Goal: Task Accomplishment & Management: Complete application form

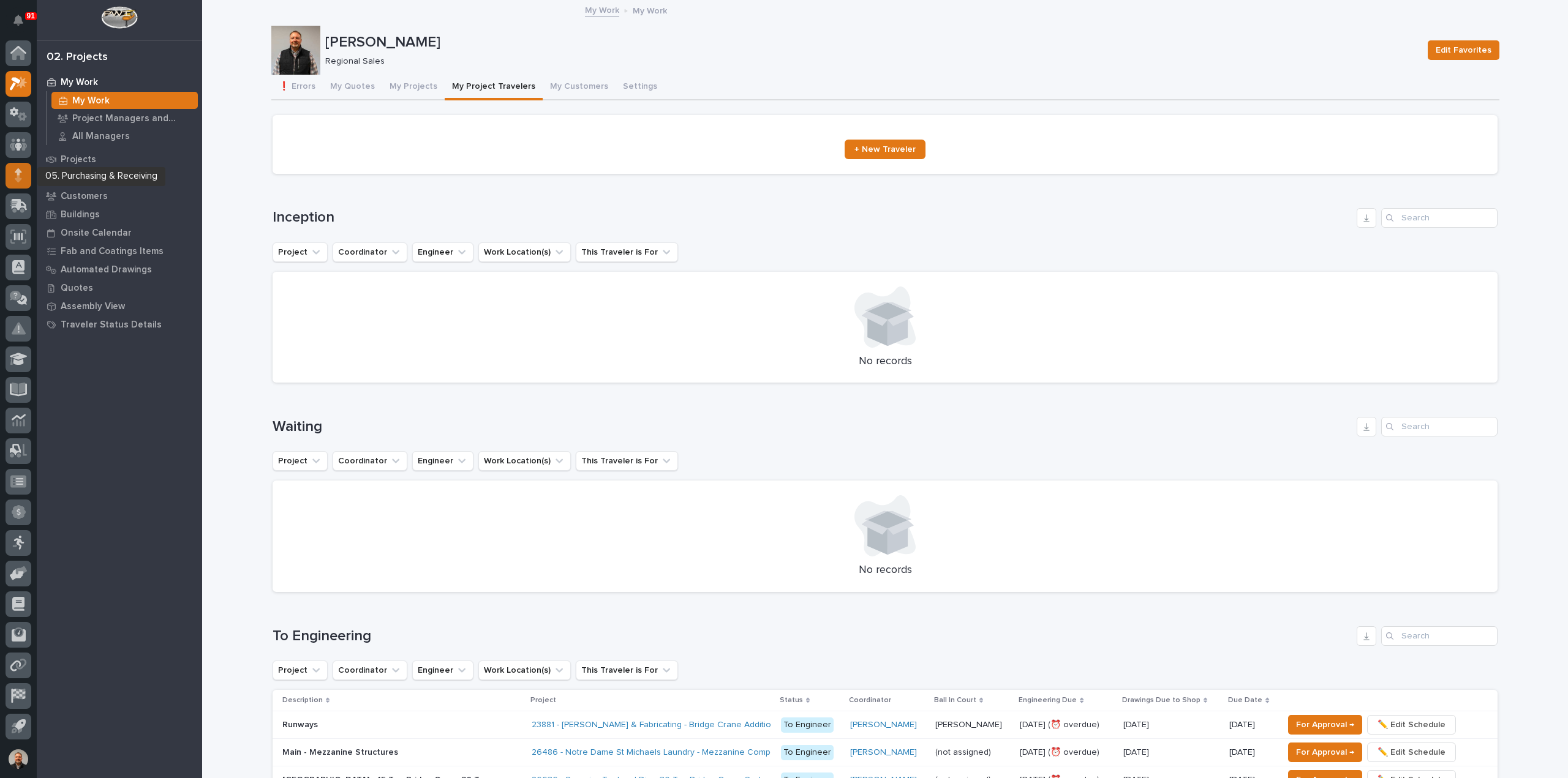
click at [18, 172] on icon at bounding box center [18, 172] width 7 height 7
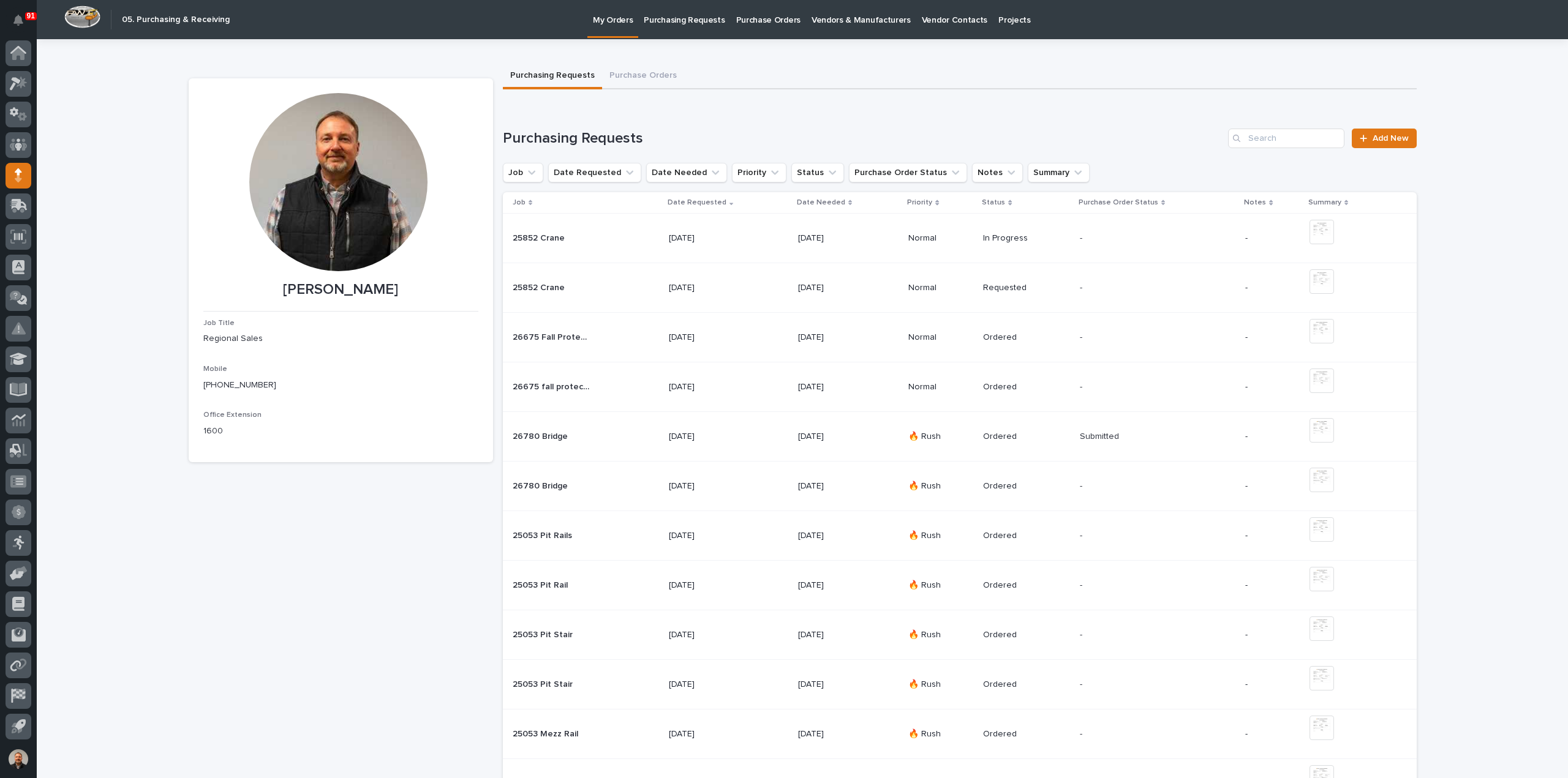
click at [688, 20] on p "Purchasing Requests" at bounding box center [684, 12] width 81 height 25
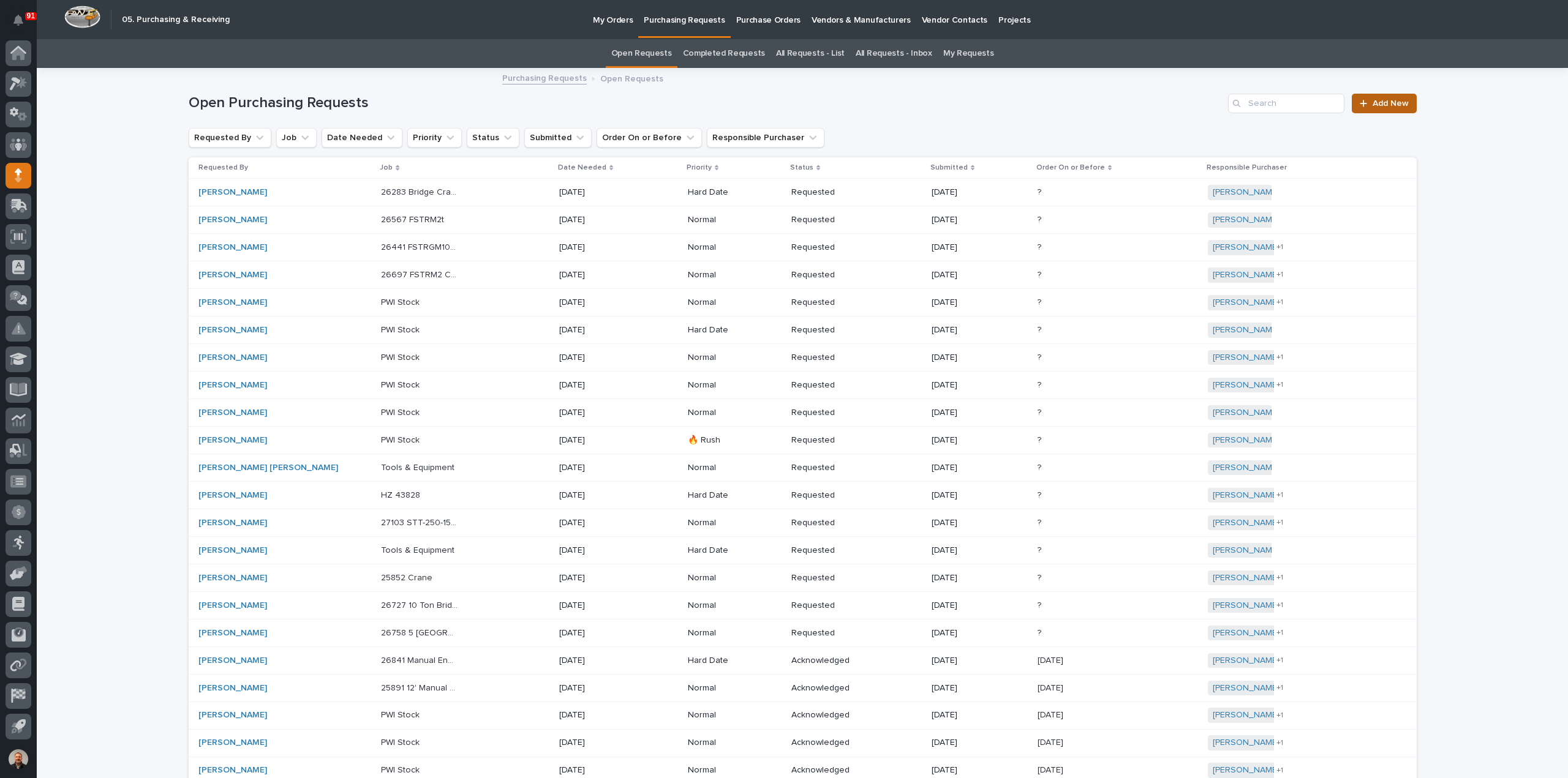
click at [1384, 103] on span "Add New" at bounding box center [1390, 103] width 36 height 8
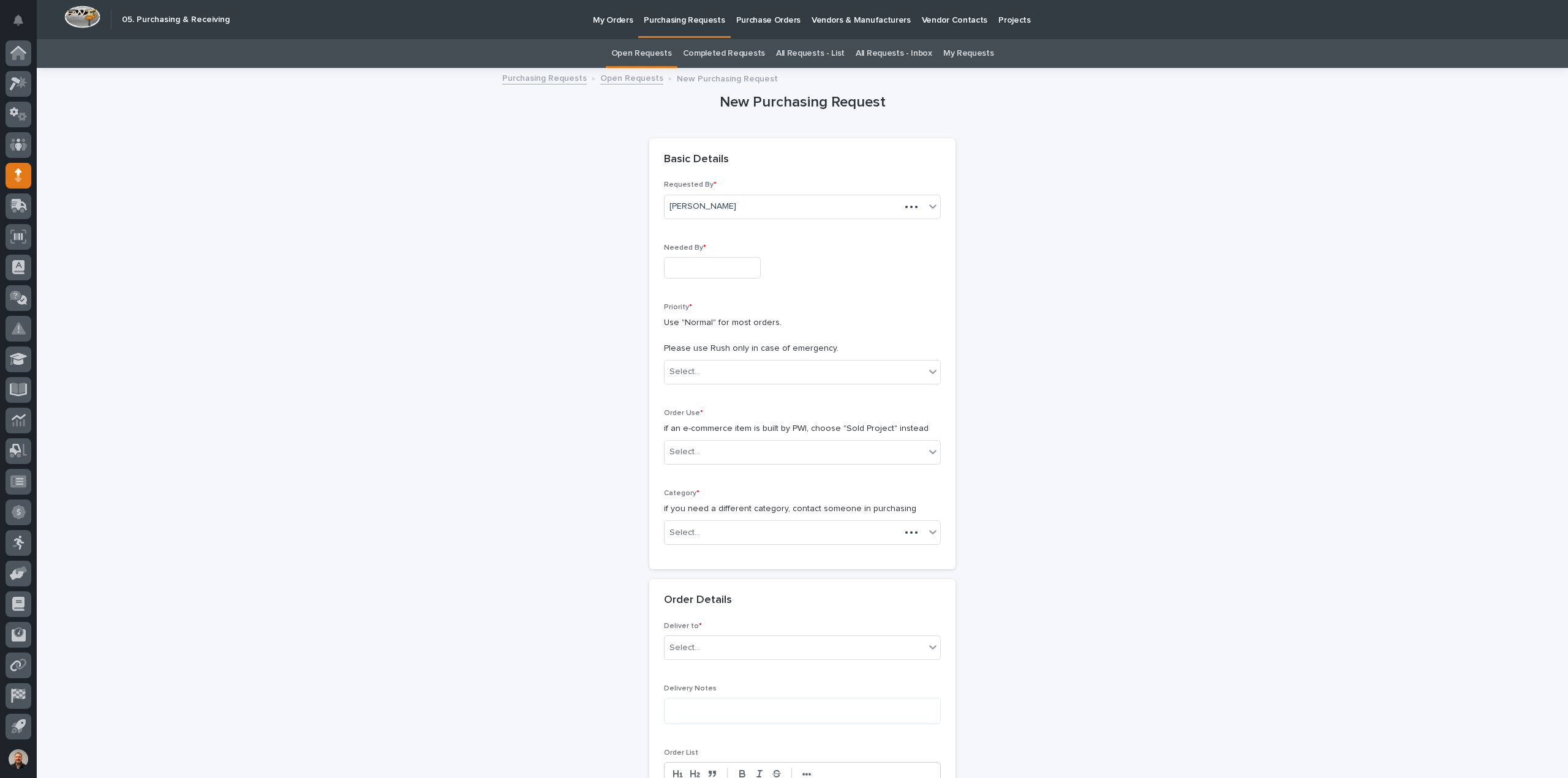
scroll to position [39, 0]
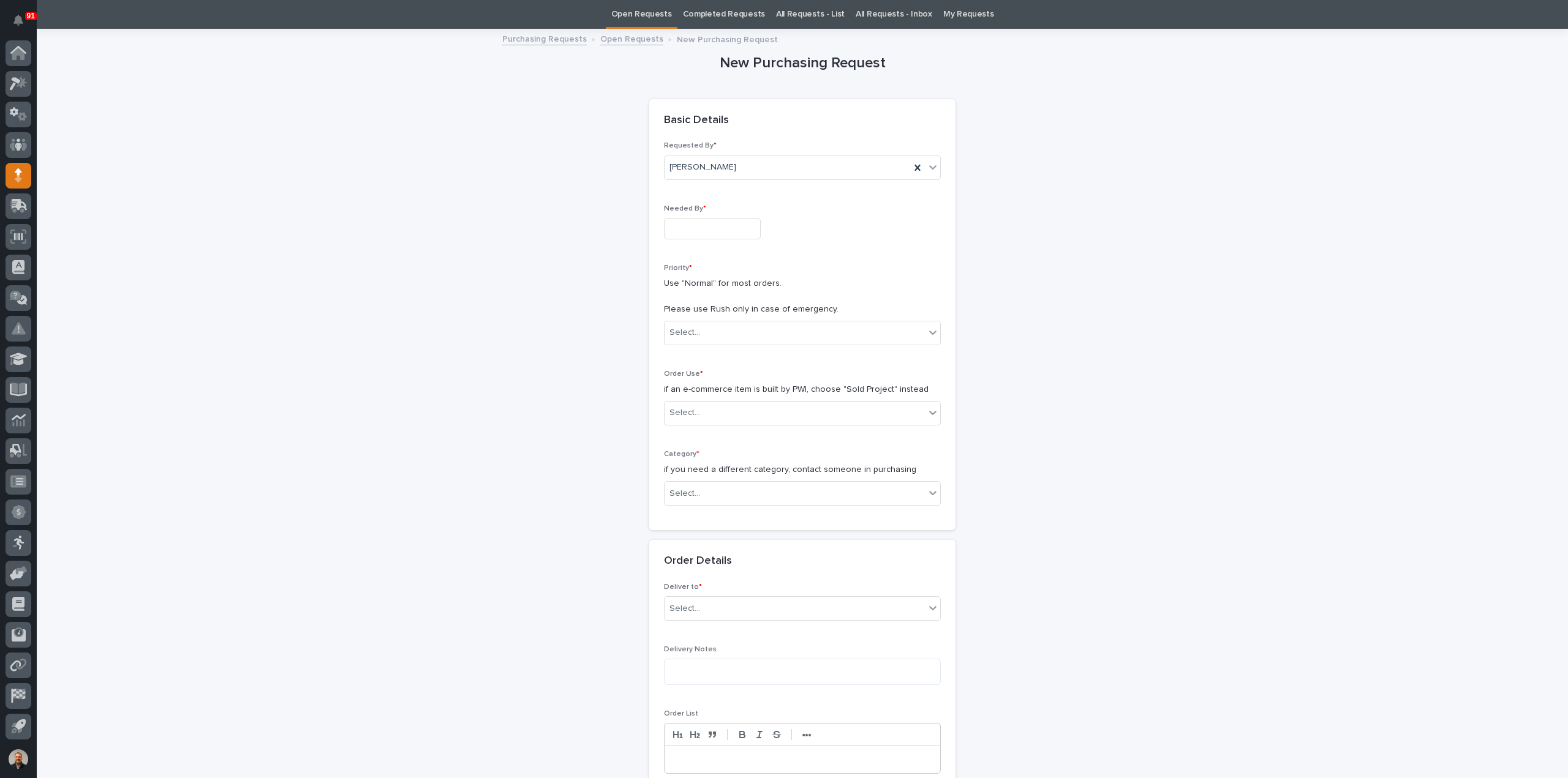
click at [693, 224] on input "text" at bounding box center [712, 229] width 97 height 21
click at [744, 189] on div "5" at bounding box center [743, 188] width 16 height 16
type input "**********"
click at [691, 331] on div "Select..." at bounding box center [685, 333] width 31 height 13
click at [689, 400] on div "Normal" at bounding box center [797, 397] width 276 height 21
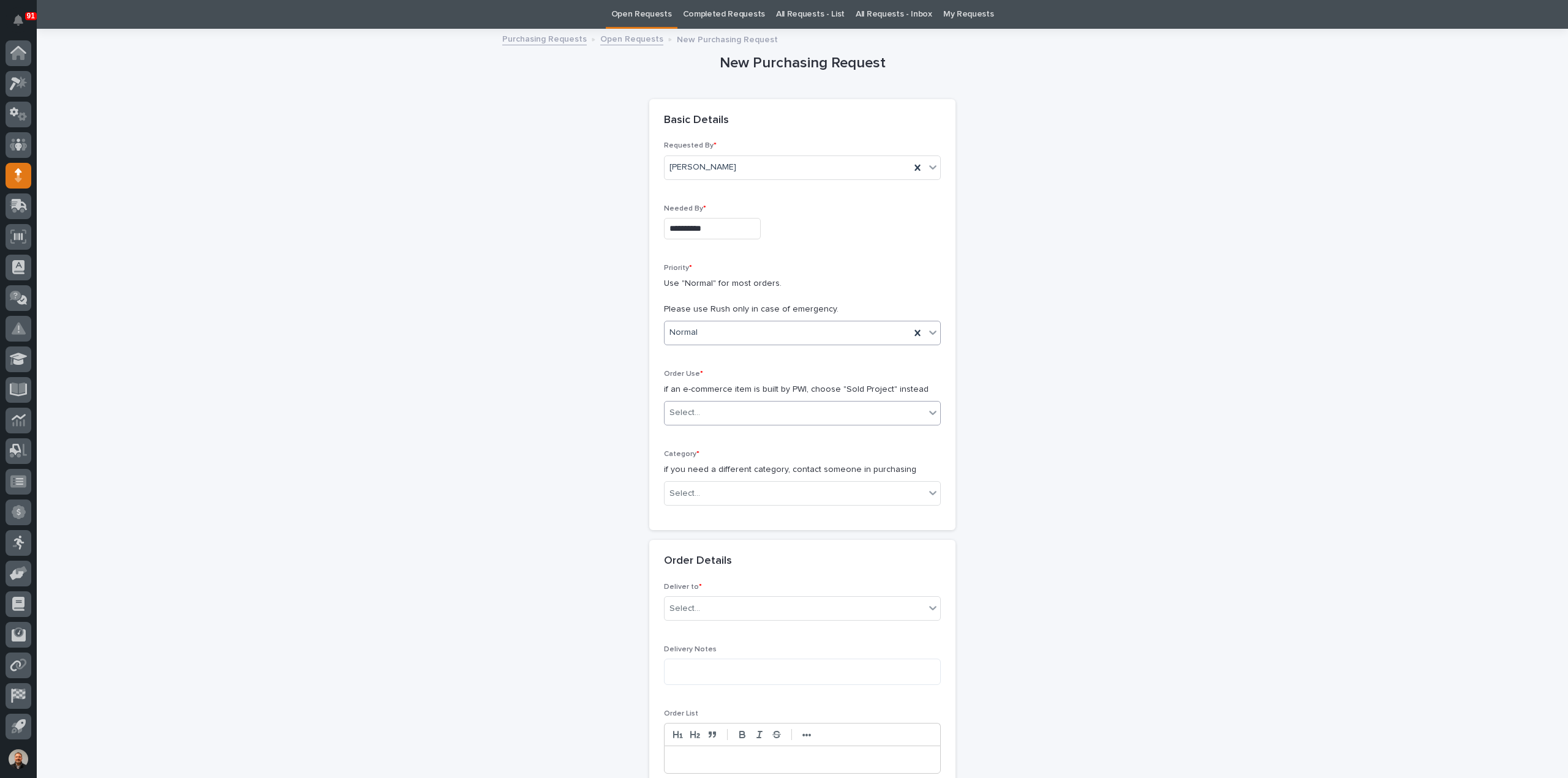
click at [685, 411] on div "Select..." at bounding box center [685, 413] width 31 height 13
click at [685, 433] on div "Sold Project" at bounding box center [797, 435] width 276 height 21
click at [679, 493] on div "Select..." at bounding box center [685, 493] width 31 height 13
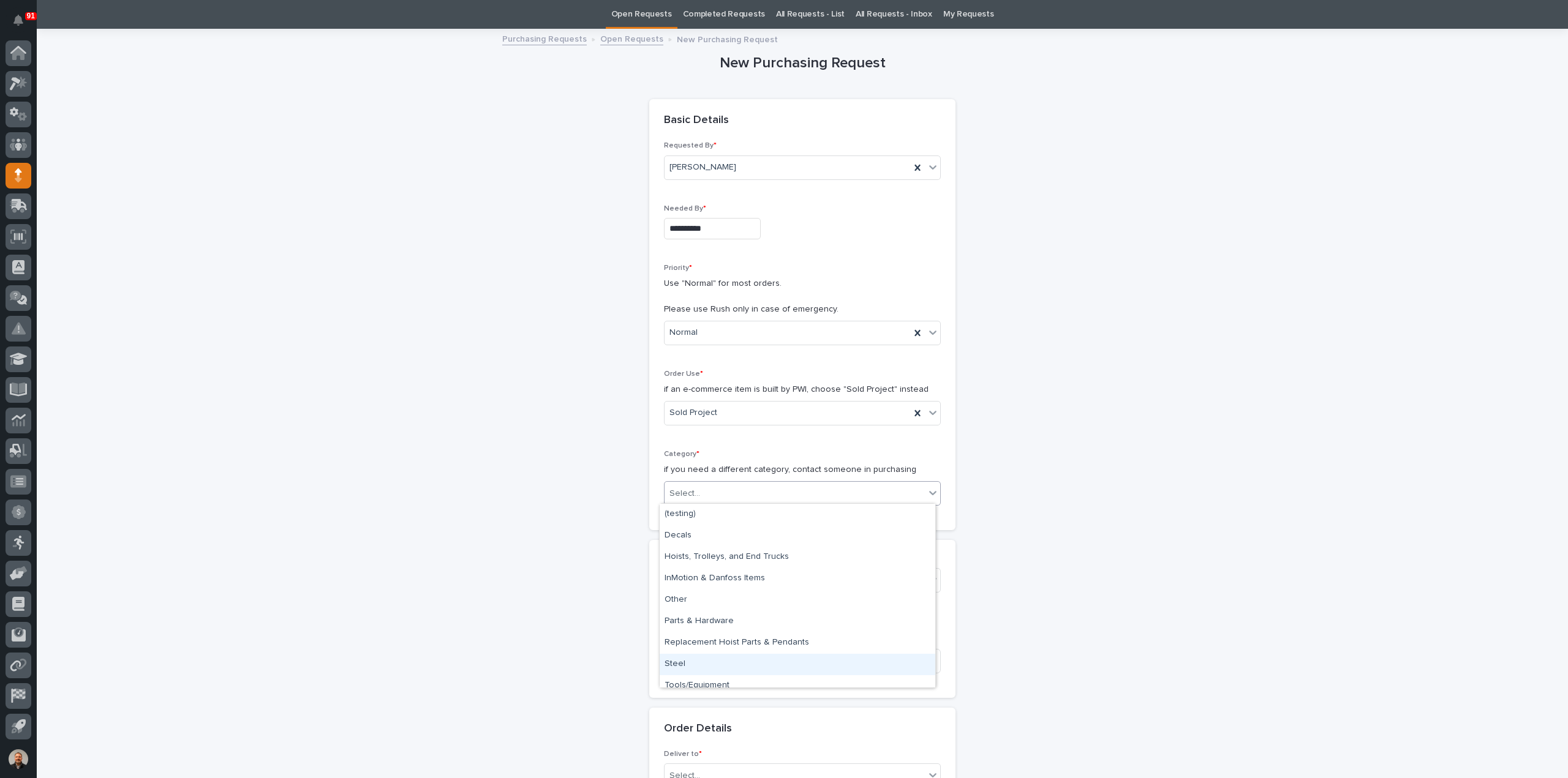
click at [683, 663] on div "Steel" at bounding box center [797, 664] width 276 height 21
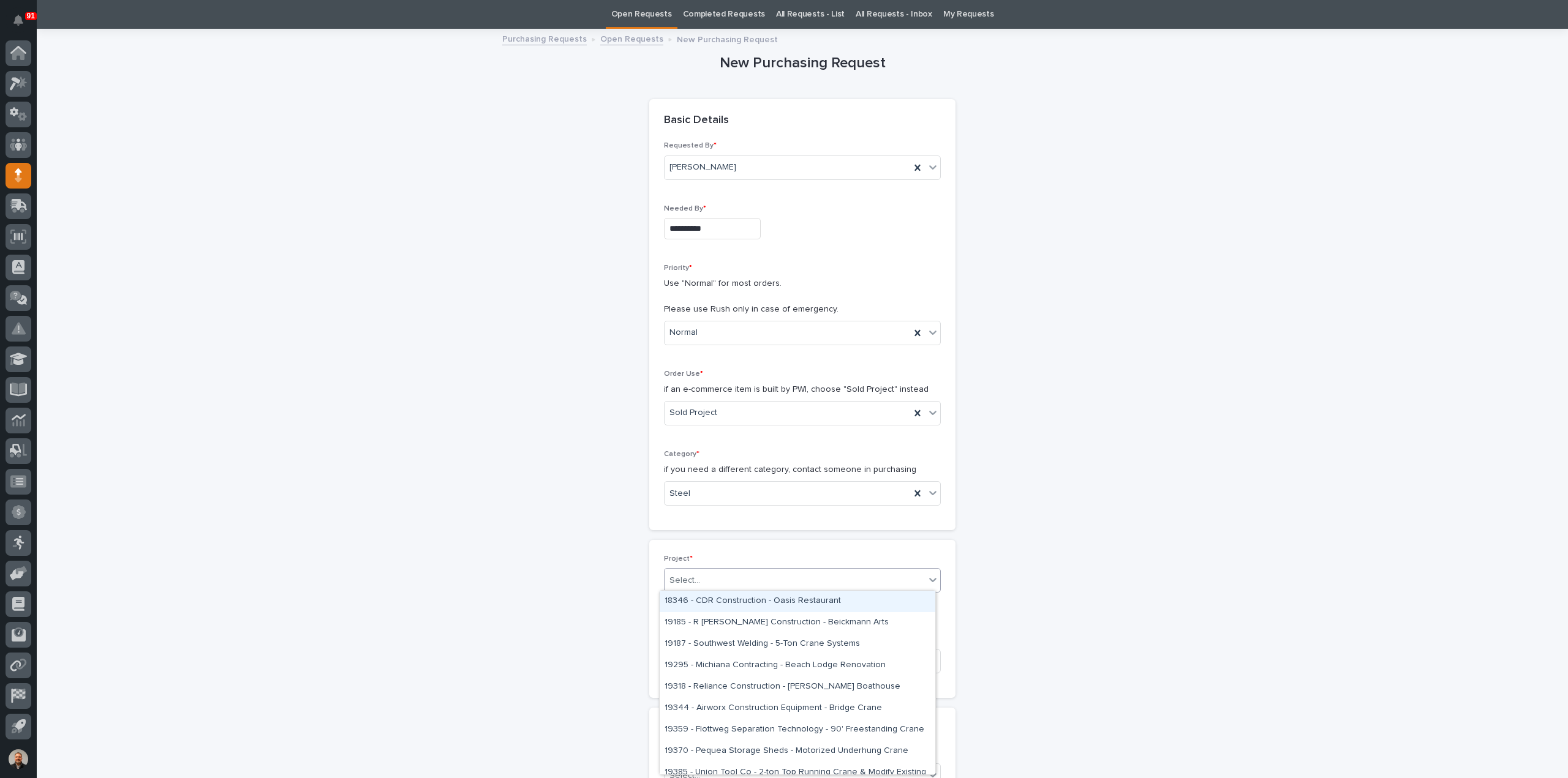
click at [692, 578] on div "Select..." at bounding box center [685, 581] width 31 height 13
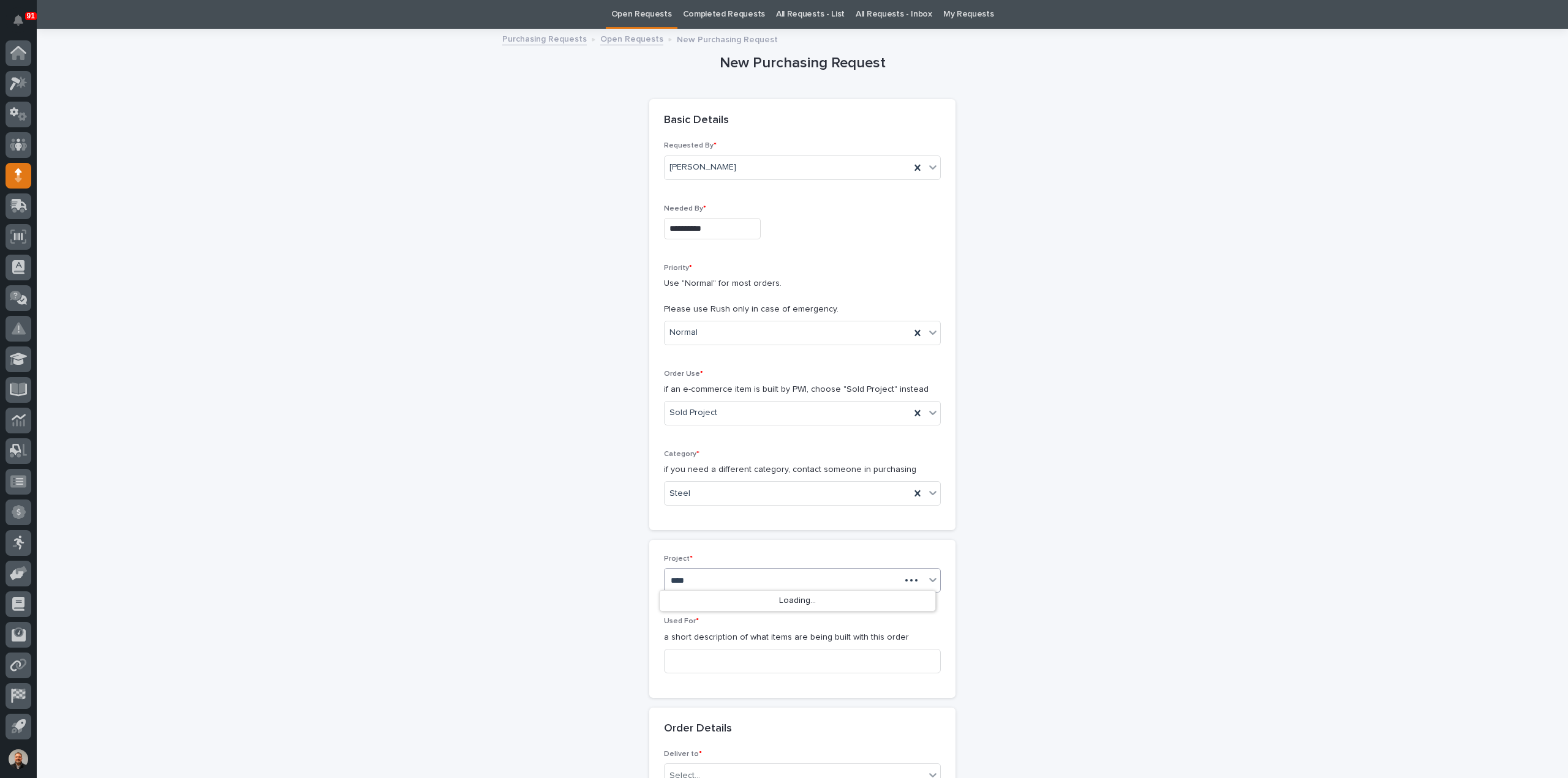
type input "*****"
click at [720, 598] on div "25852 - HRP Construction - HRP Construction" at bounding box center [797, 601] width 276 height 21
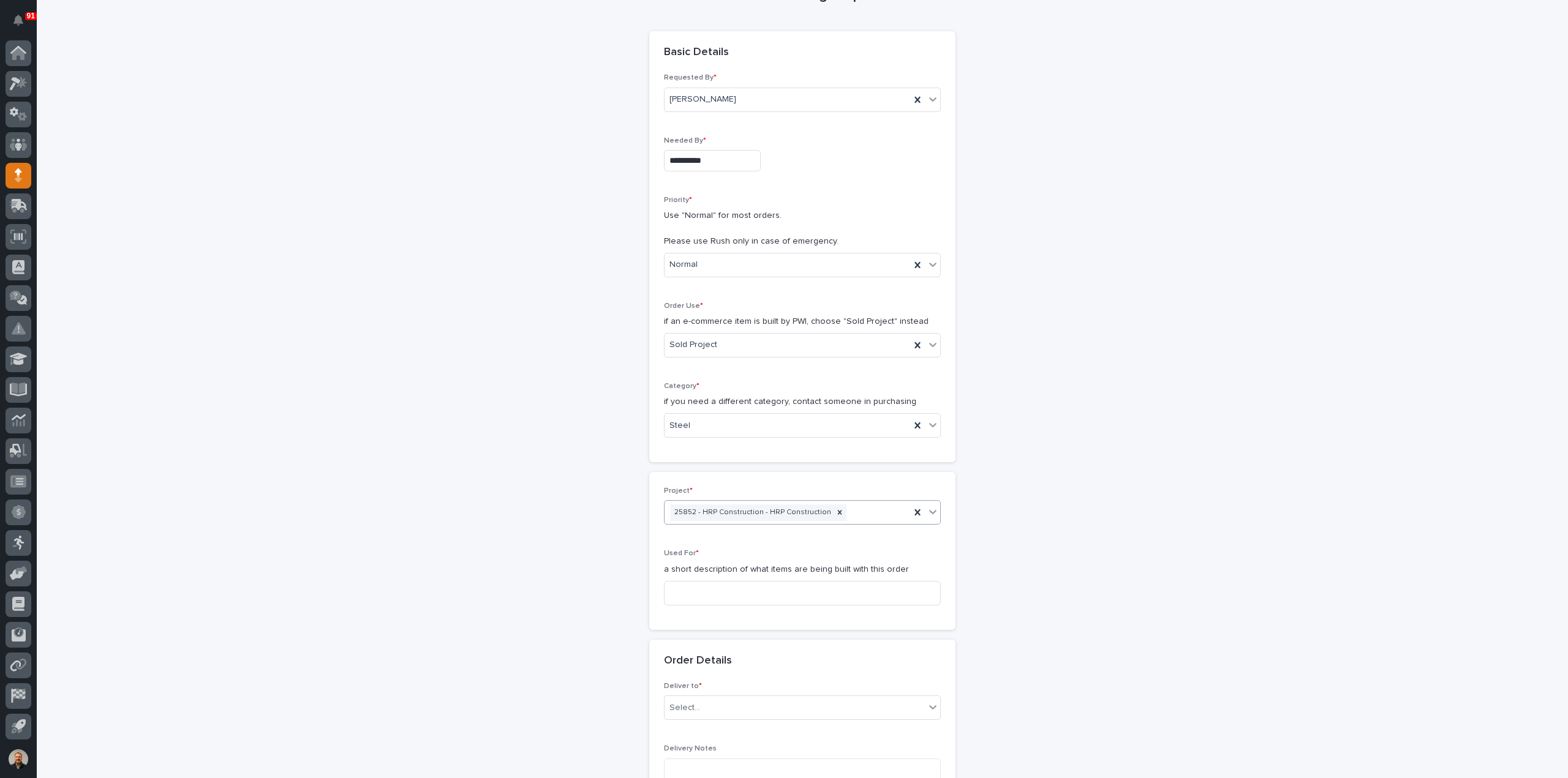
scroll to position [161, 0]
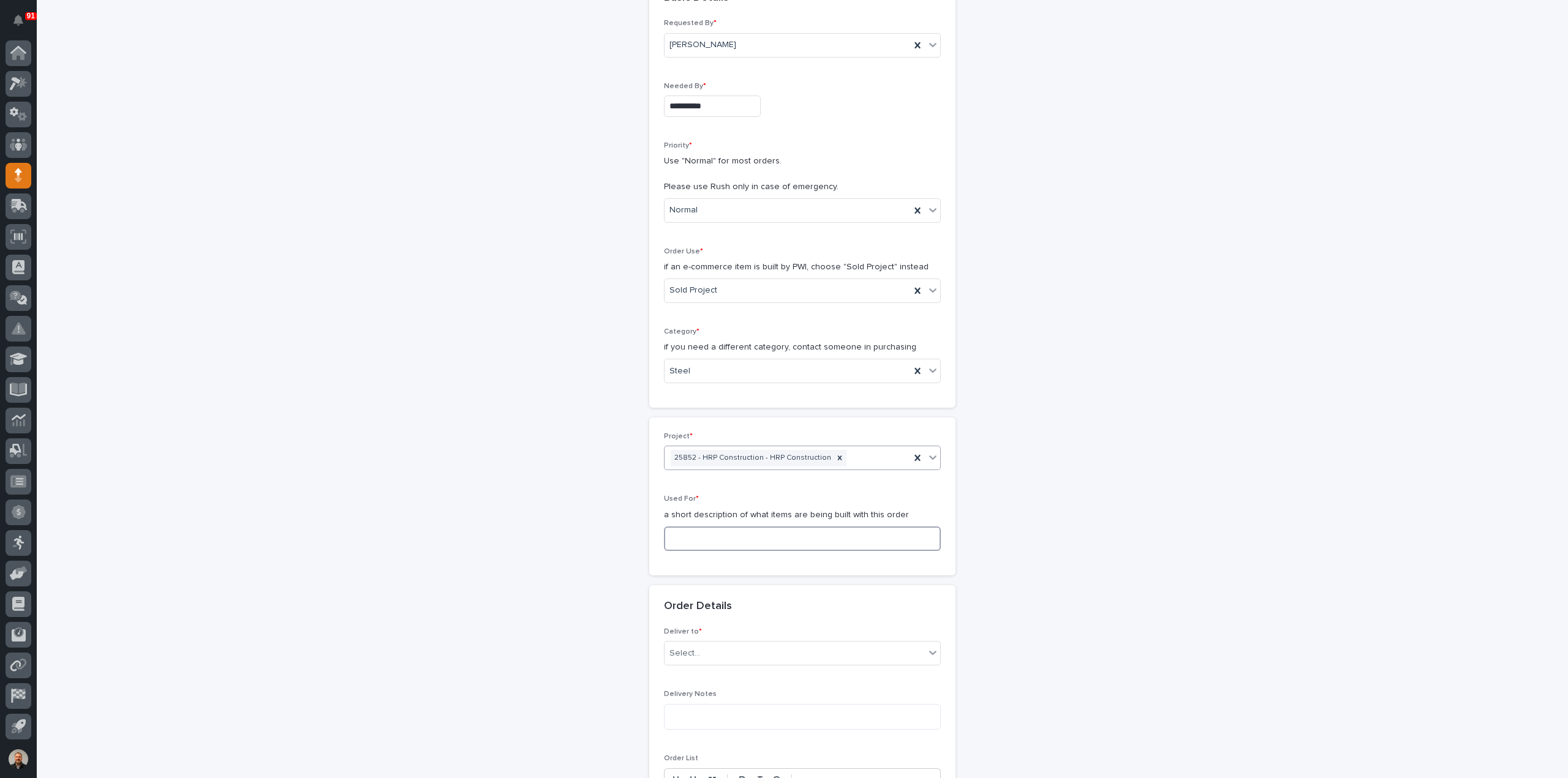
click at [674, 528] on input at bounding box center [802, 539] width 277 height 25
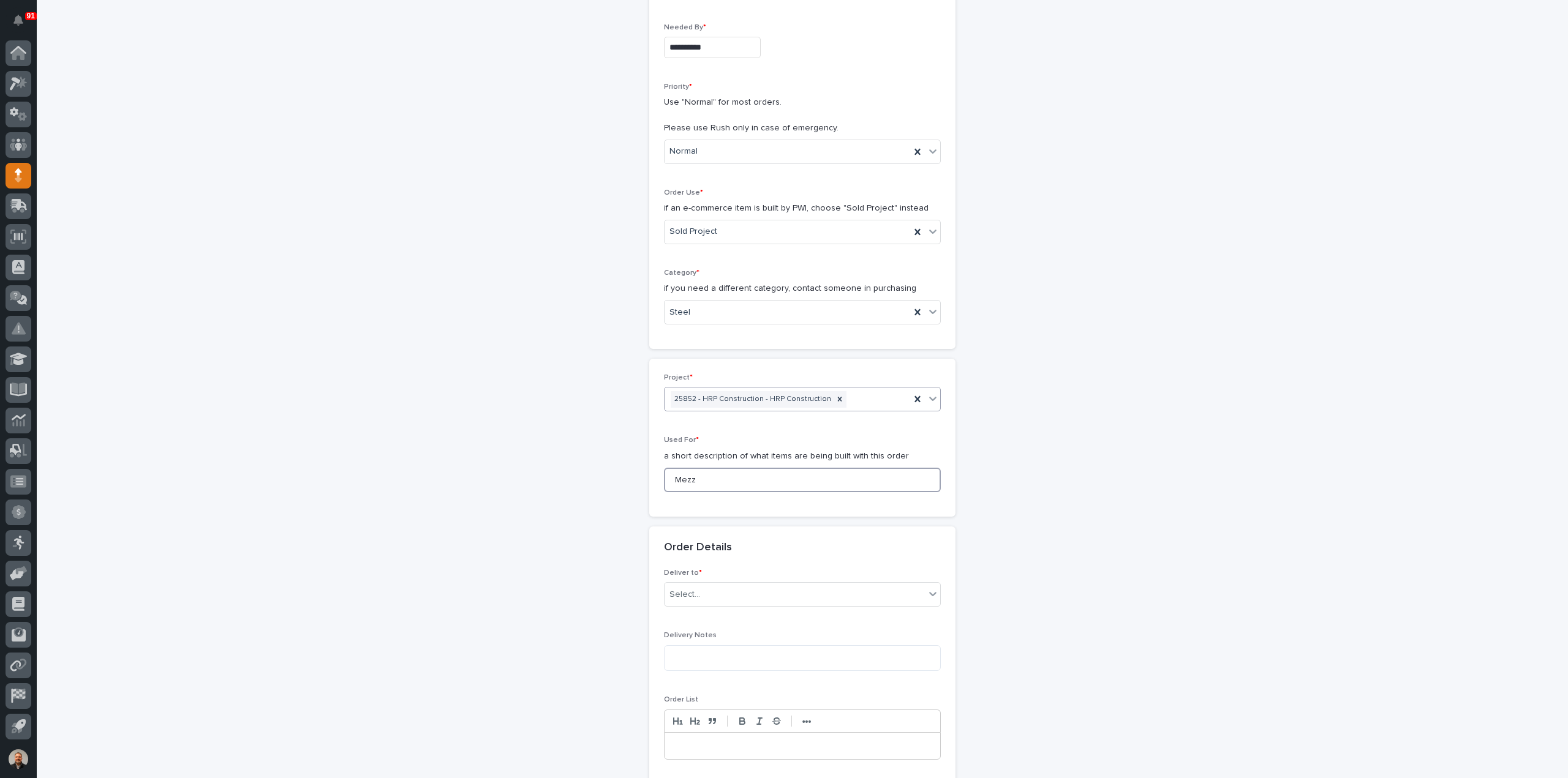
scroll to position [345, 0]
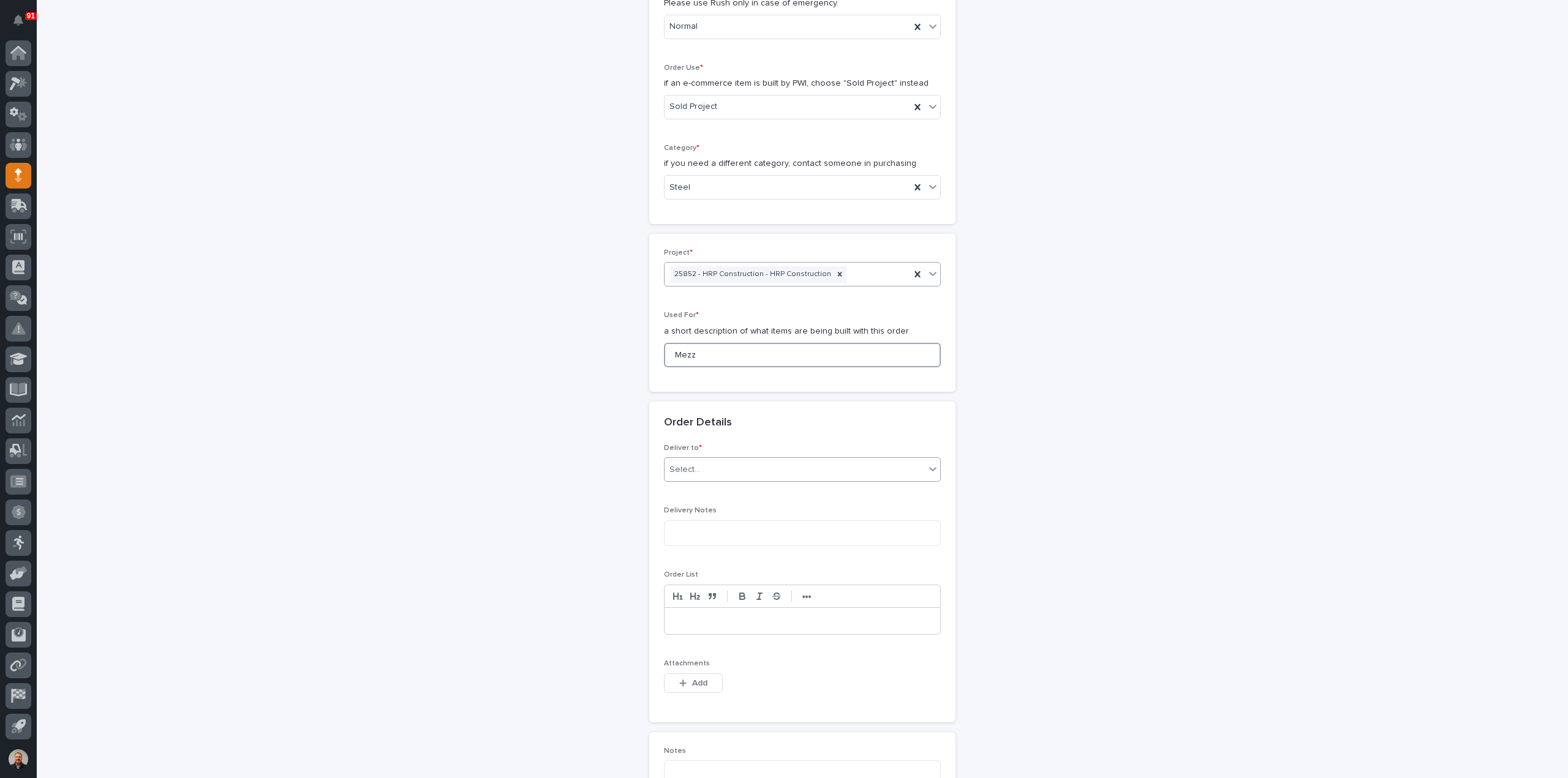
type input "Mezz"
click at [676, 460] on div "Select..." at bounding box center [795, 469] width 261 height 20
click at [683, 487] on div "PWI" at bounding box center [797, 490] width 276 height 21
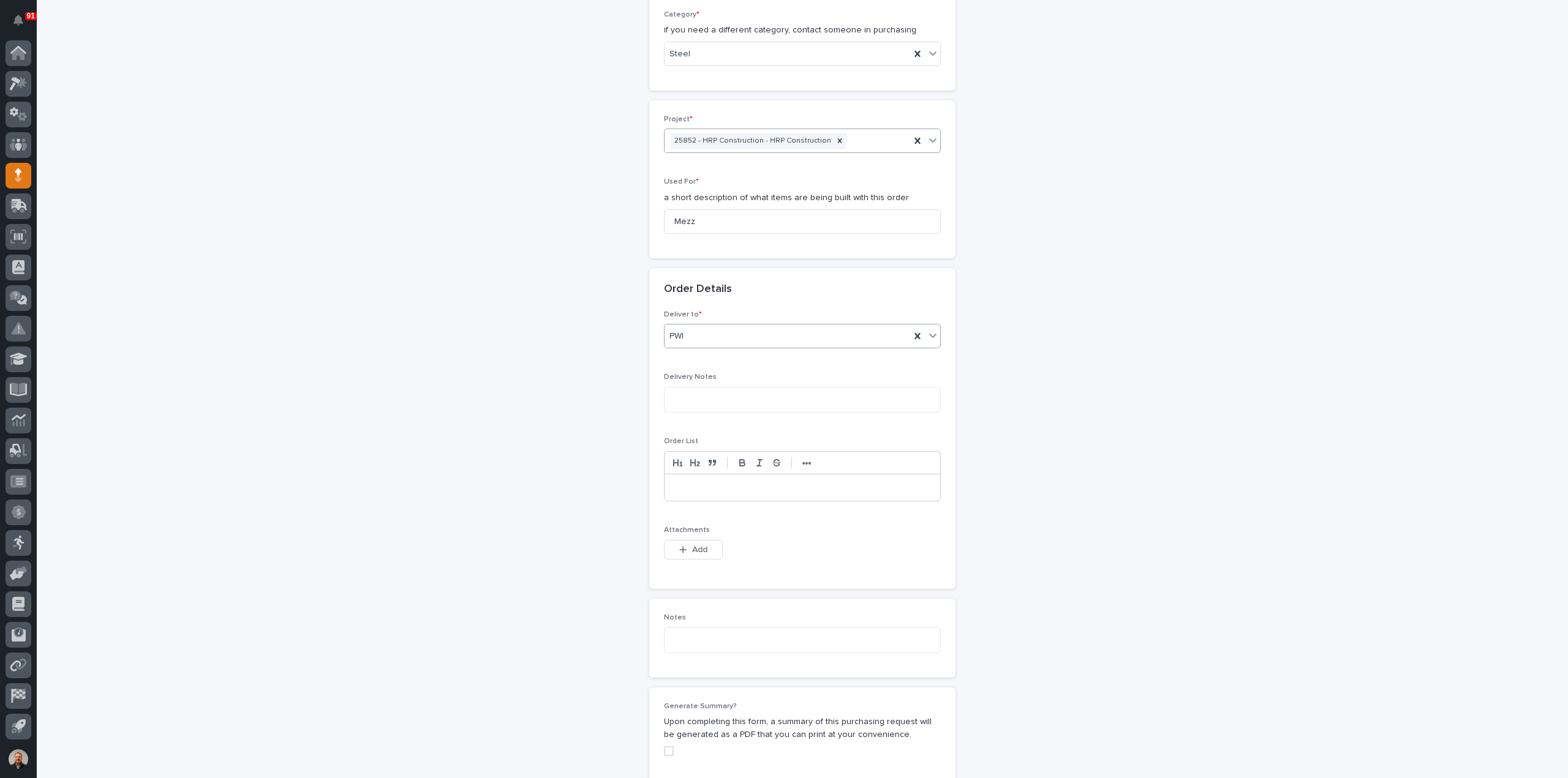
scroll to position [529, 0]
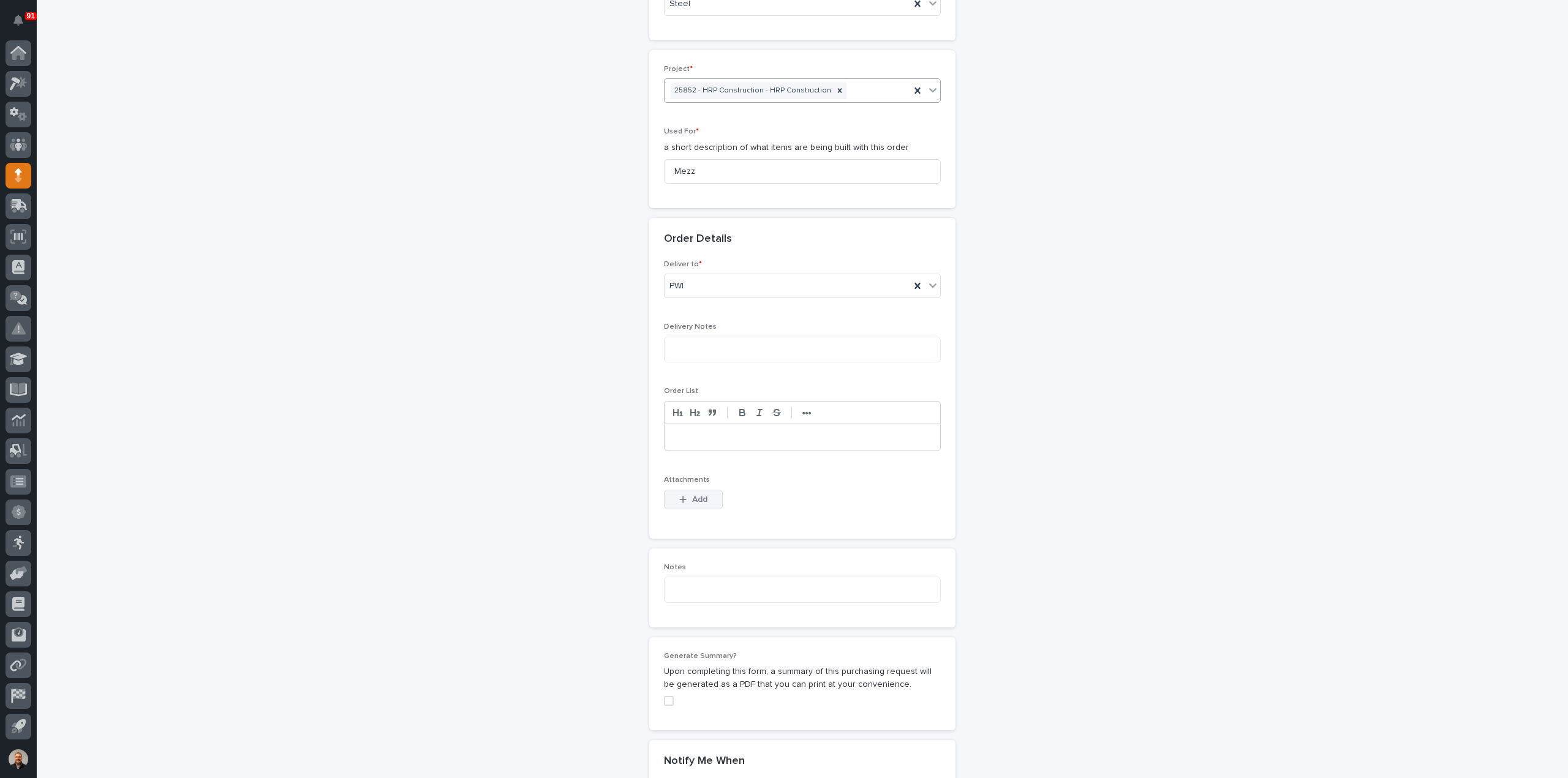
click at [694, 500] on span "Add" at bounding box center [700, 499] width 16 height 11
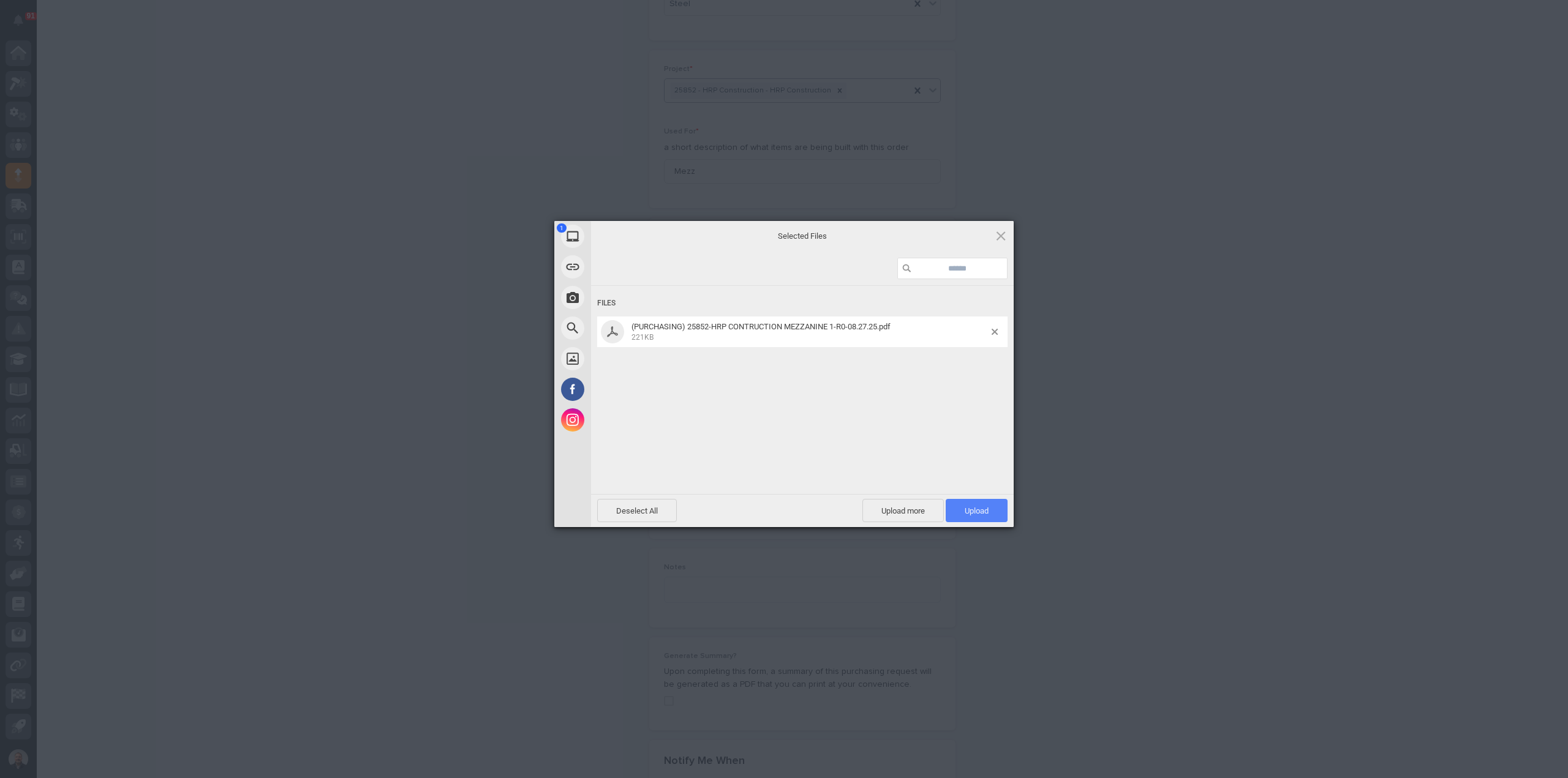
click at [978, 514] on span "Upload 1" at bounding box center [976, 511] width 24 height 9
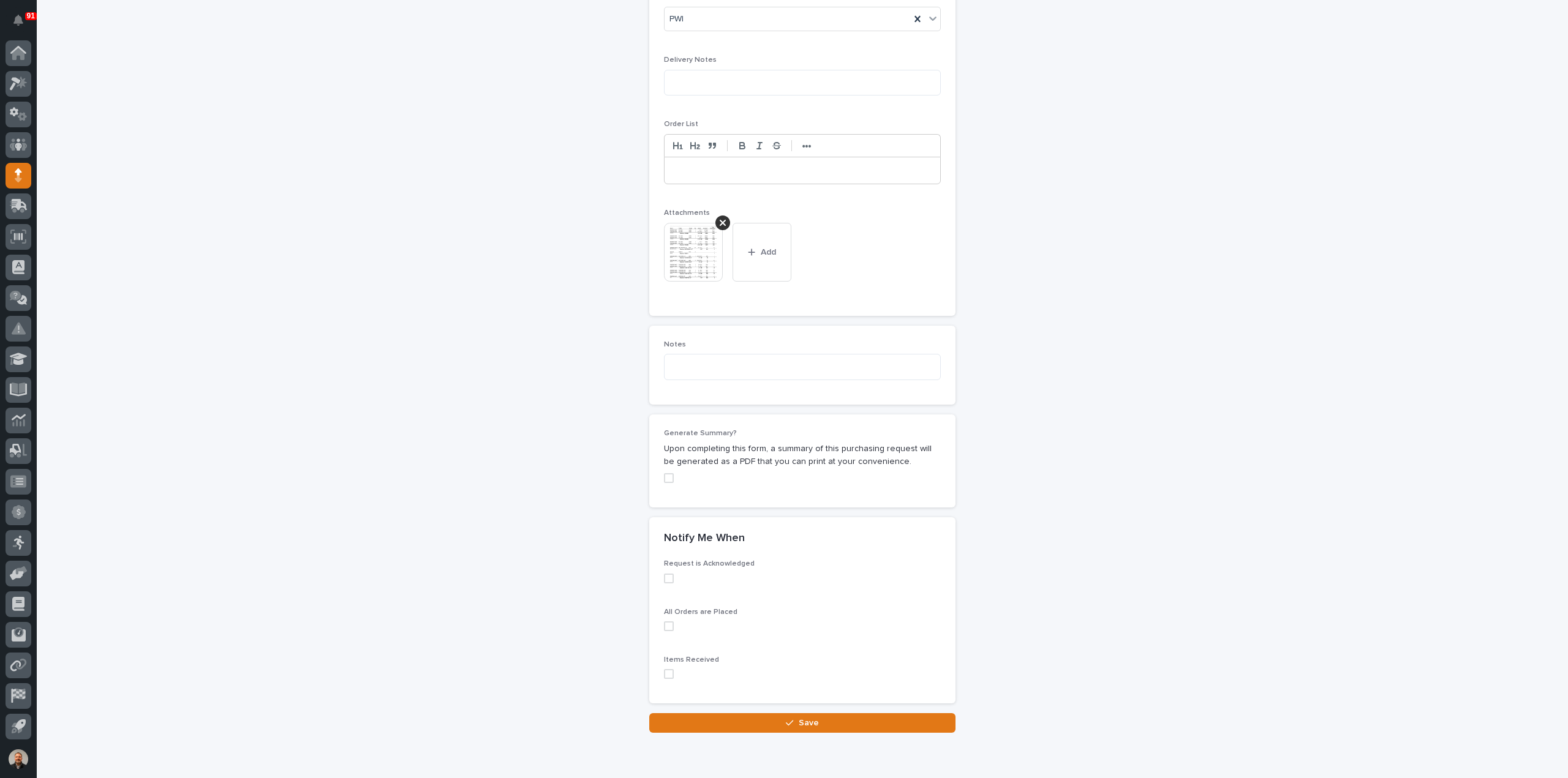
scroll to position [842, 0]
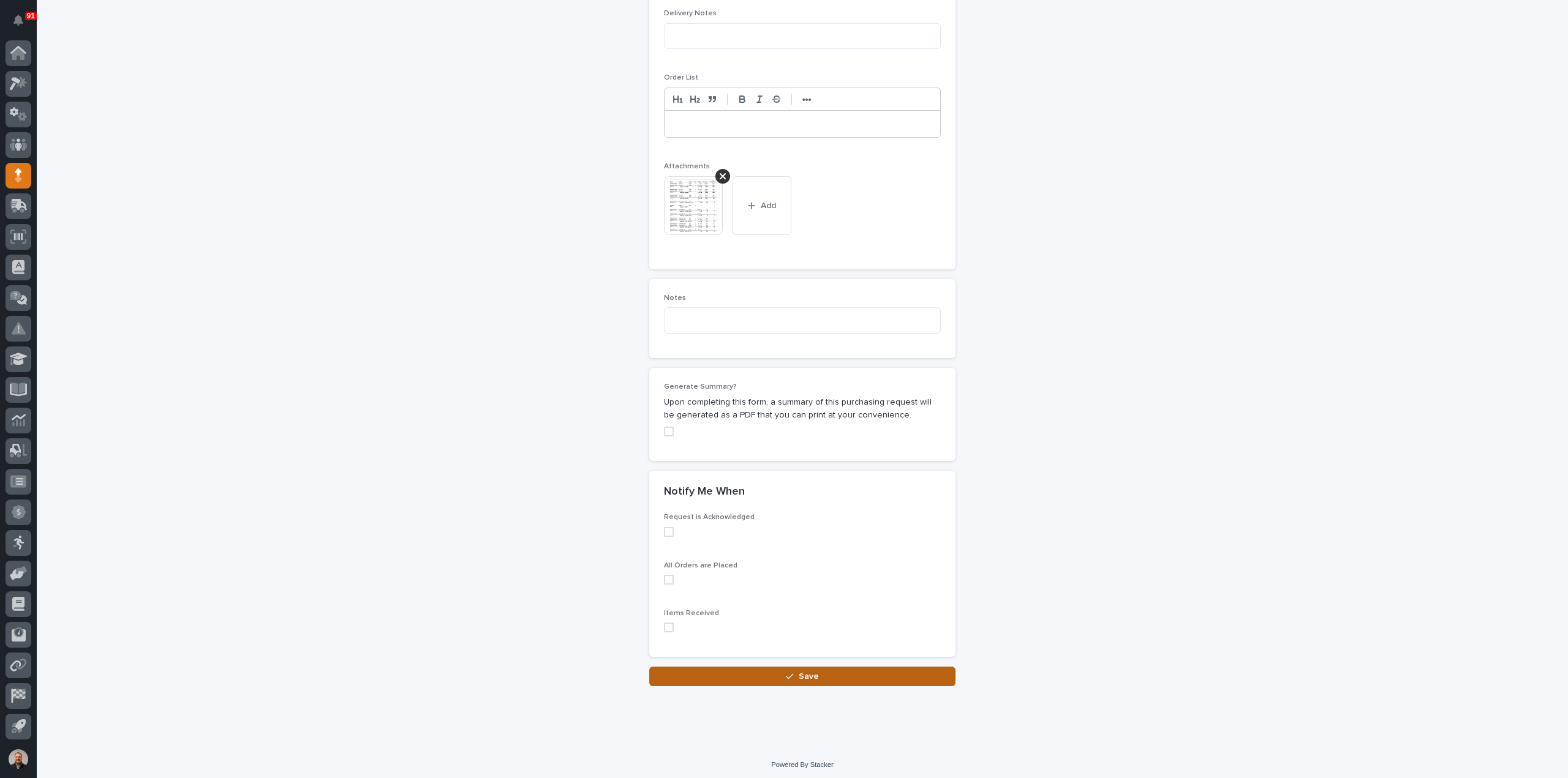
click at [803, 671] on span "Save" at bounding box center [808, 676] width 20 height 11
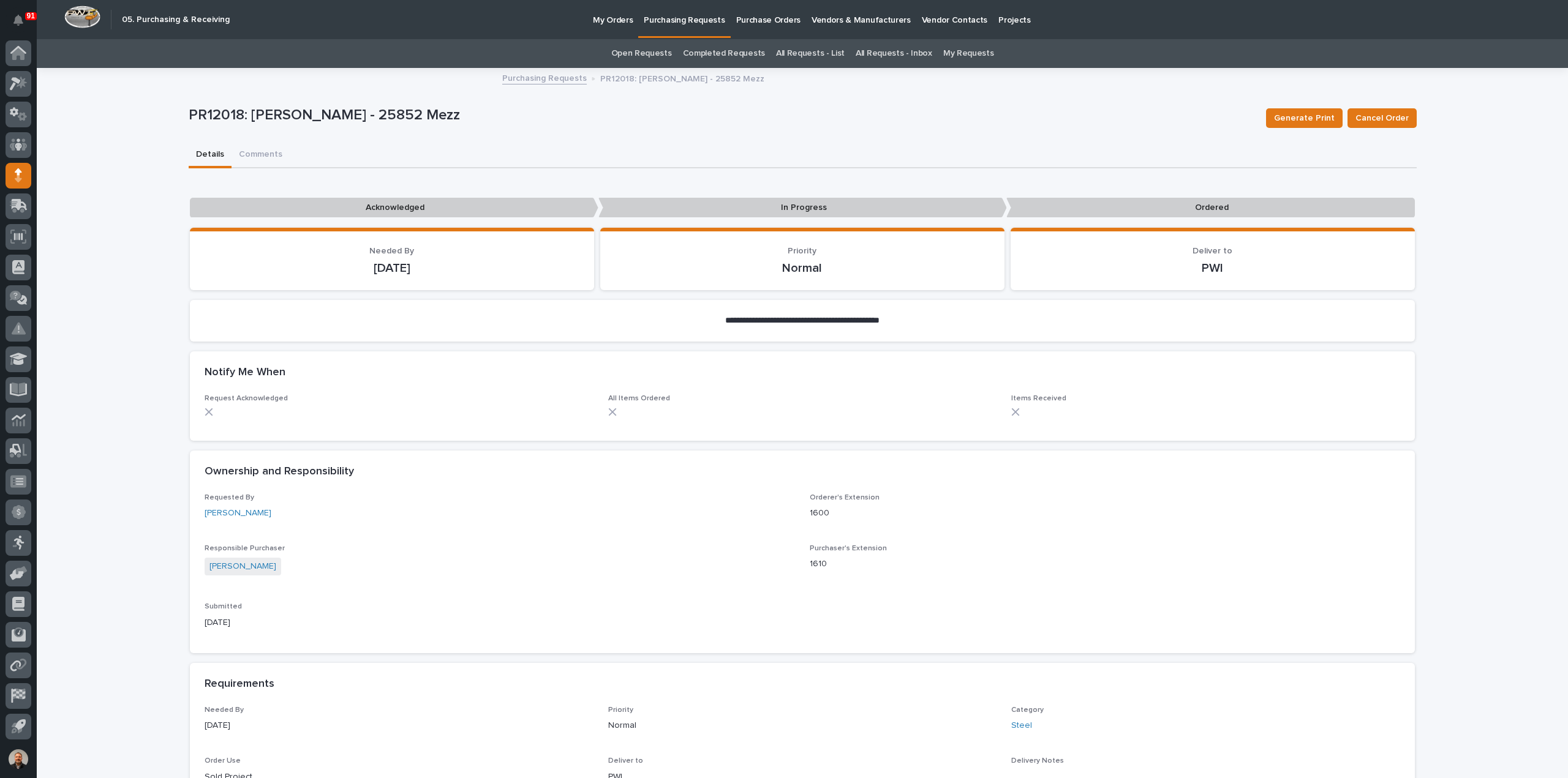
click at [665, 21] on p "Purchasing Requests" at bounding box center [684, 12] width 81 height 25
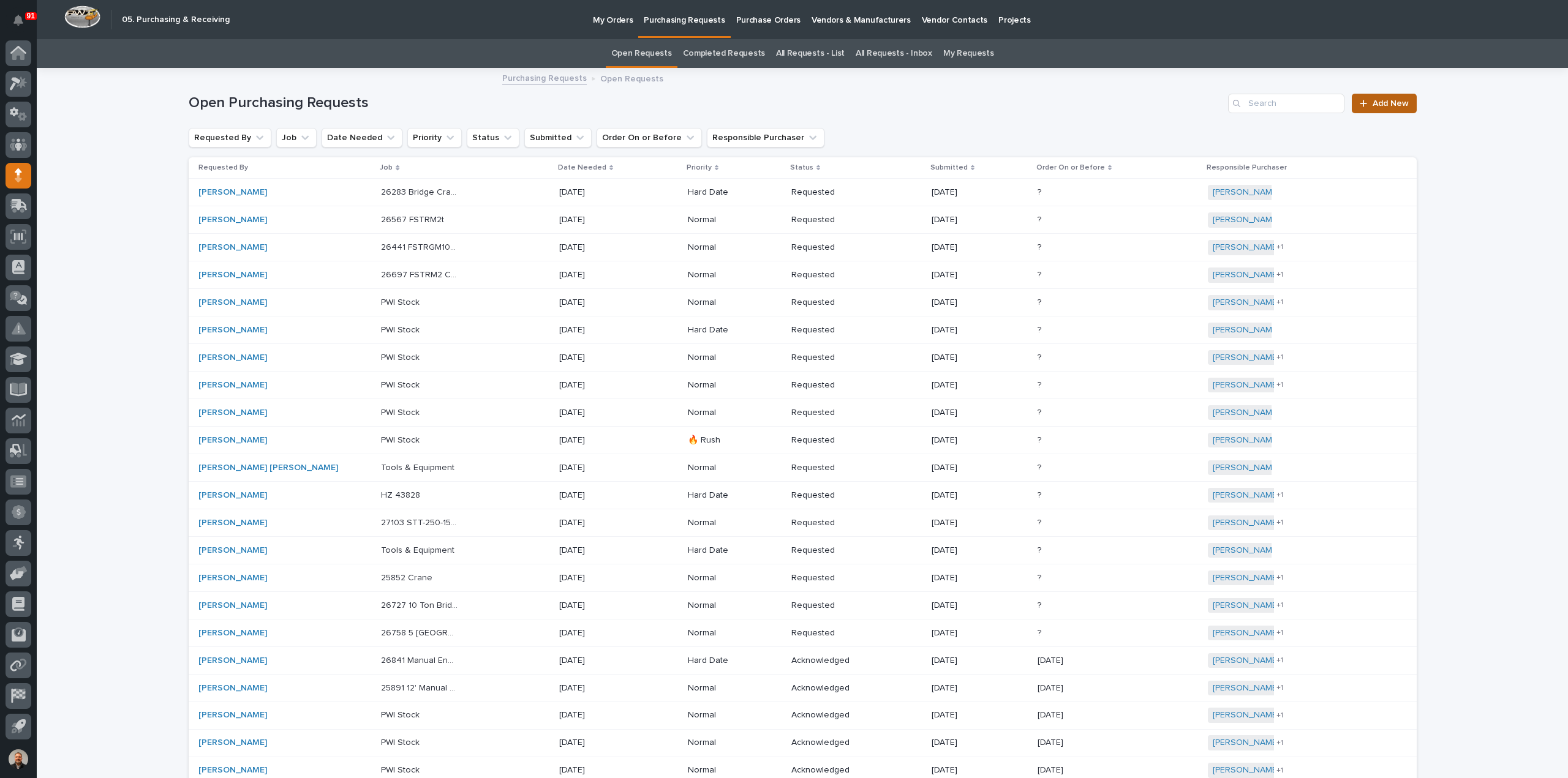
click at [1387, 104] on span "Add New" at bounding box center [1390, 103] width 36 height 8
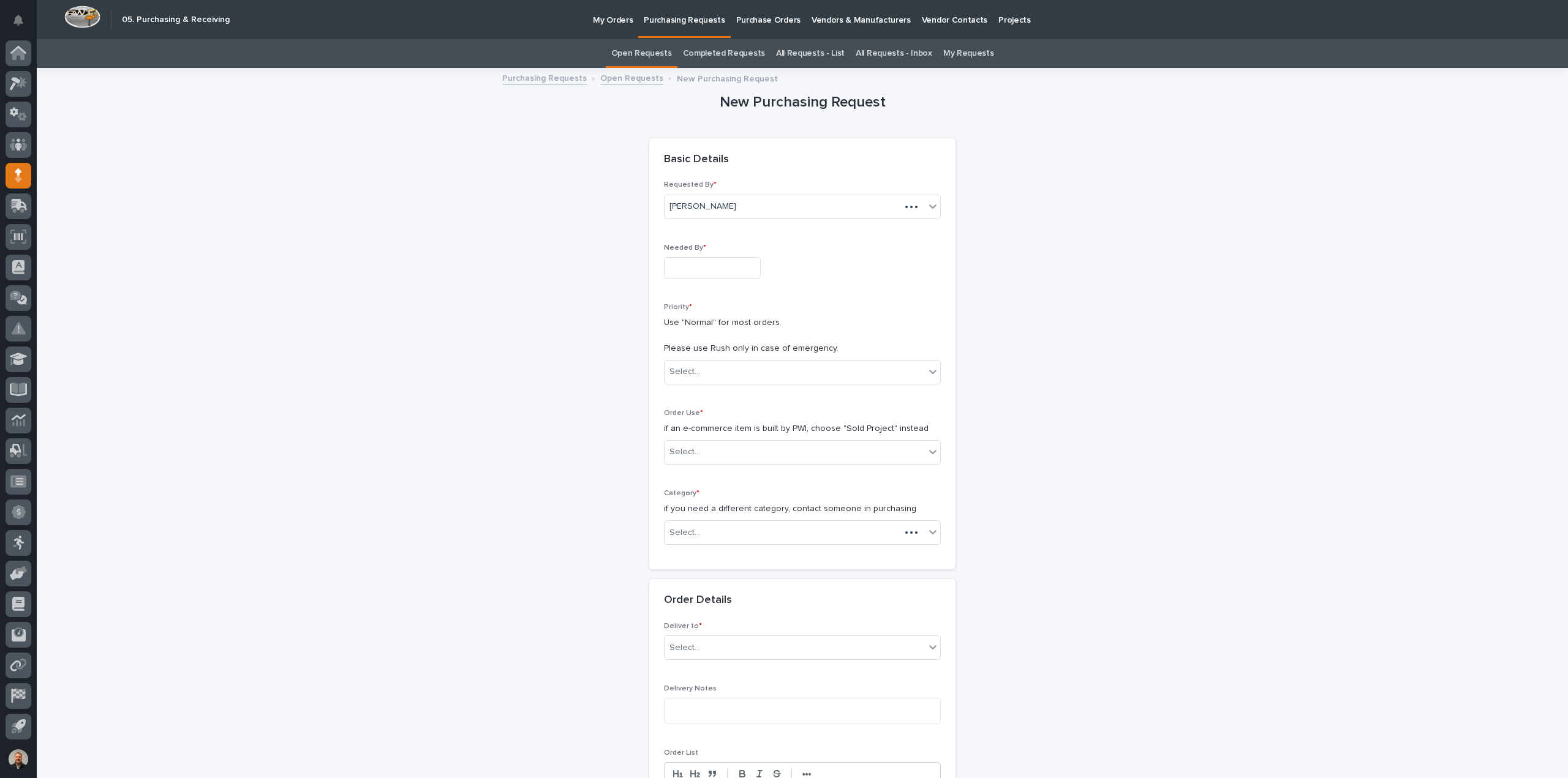
scroll to position [39, 0]
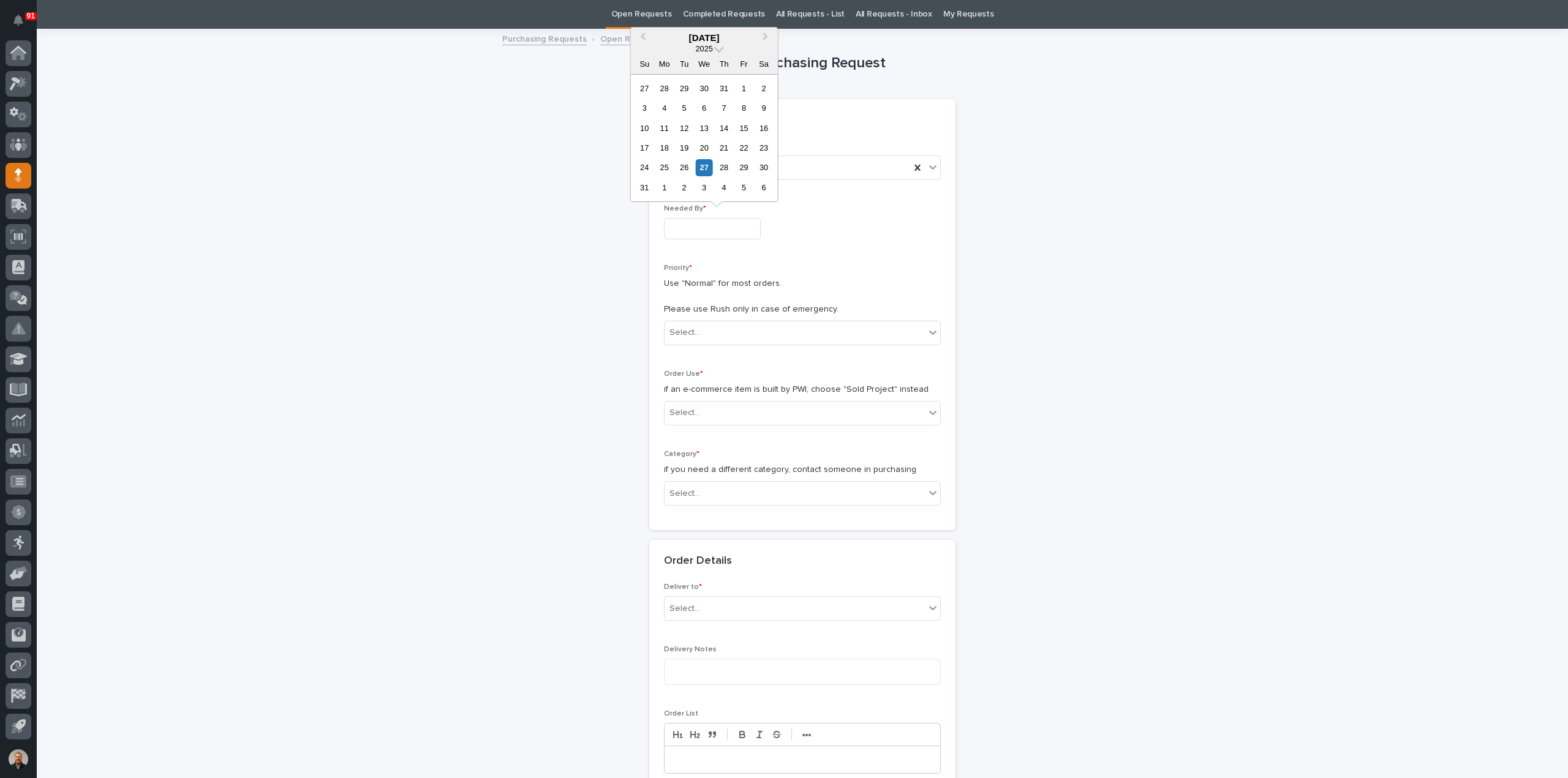
click at [692, 225] on input "text" at bounding box center [712, 229] width 97 height 21
click at [745, 190] on div "5" at bounding box center [743, 188] width 16 height 16
type input "**********"
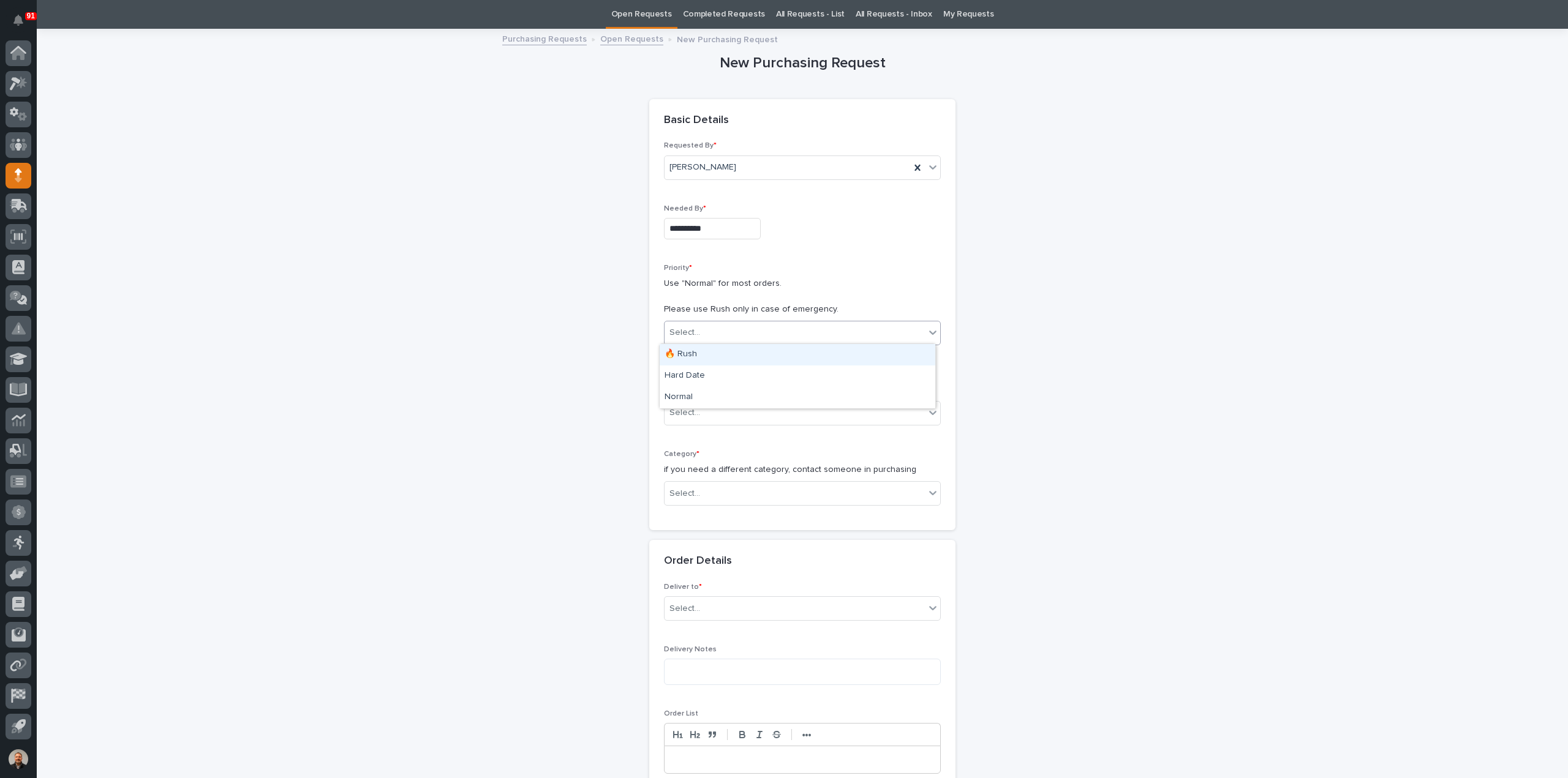
click at [683, 332] on div "Select..." at bounding box center [685, 333] width 31 height 13
click at [689, 396] on div "Normal" at bounding box center [797, 397] width 276 height 21
click at [687, 419] on div "Select..." at bounding box center [795, 413] width 261 height 20
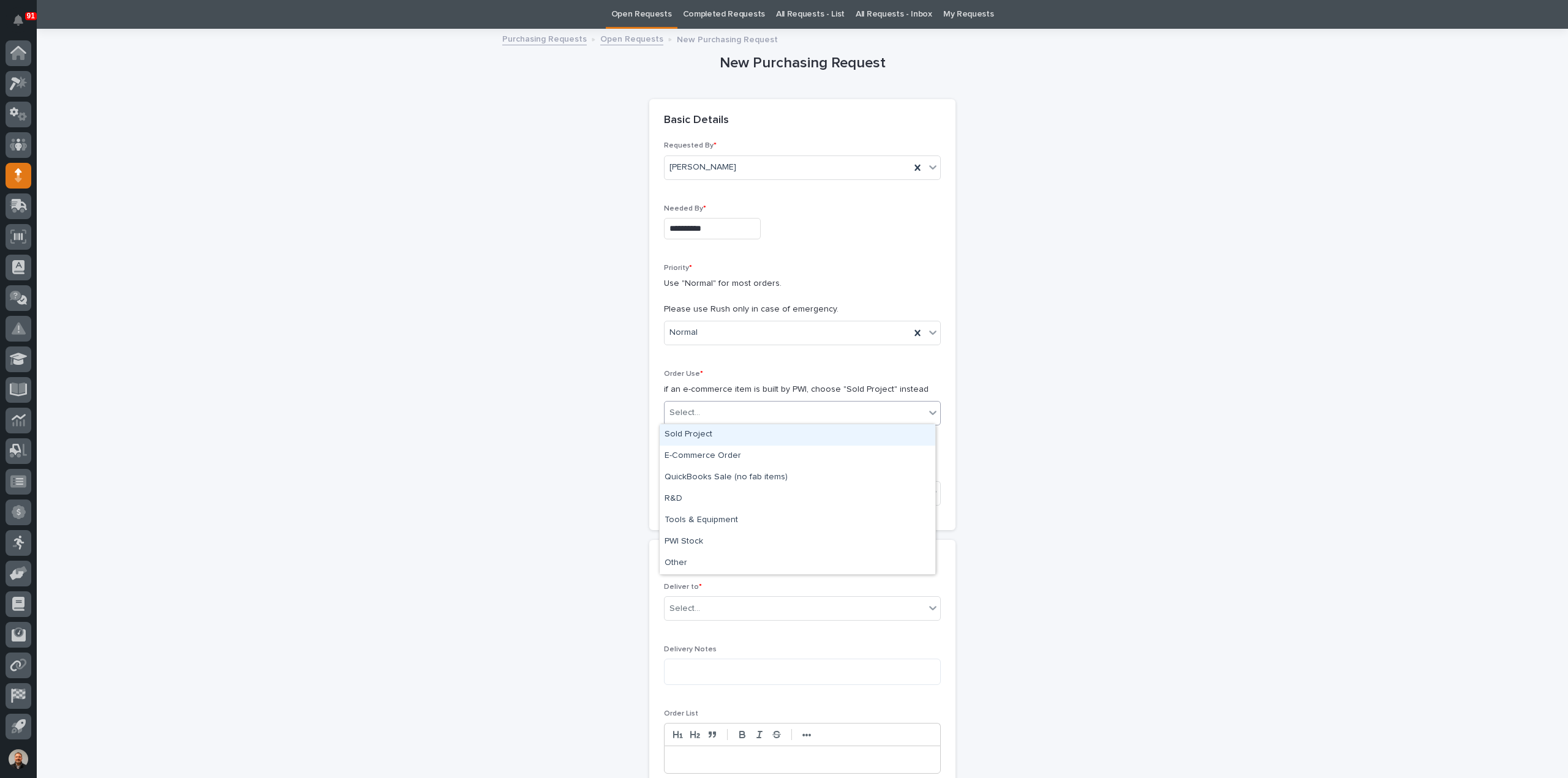
click at [692, 436] on div "Sold Project" at bounding box center [797, 435] width 276 height 21
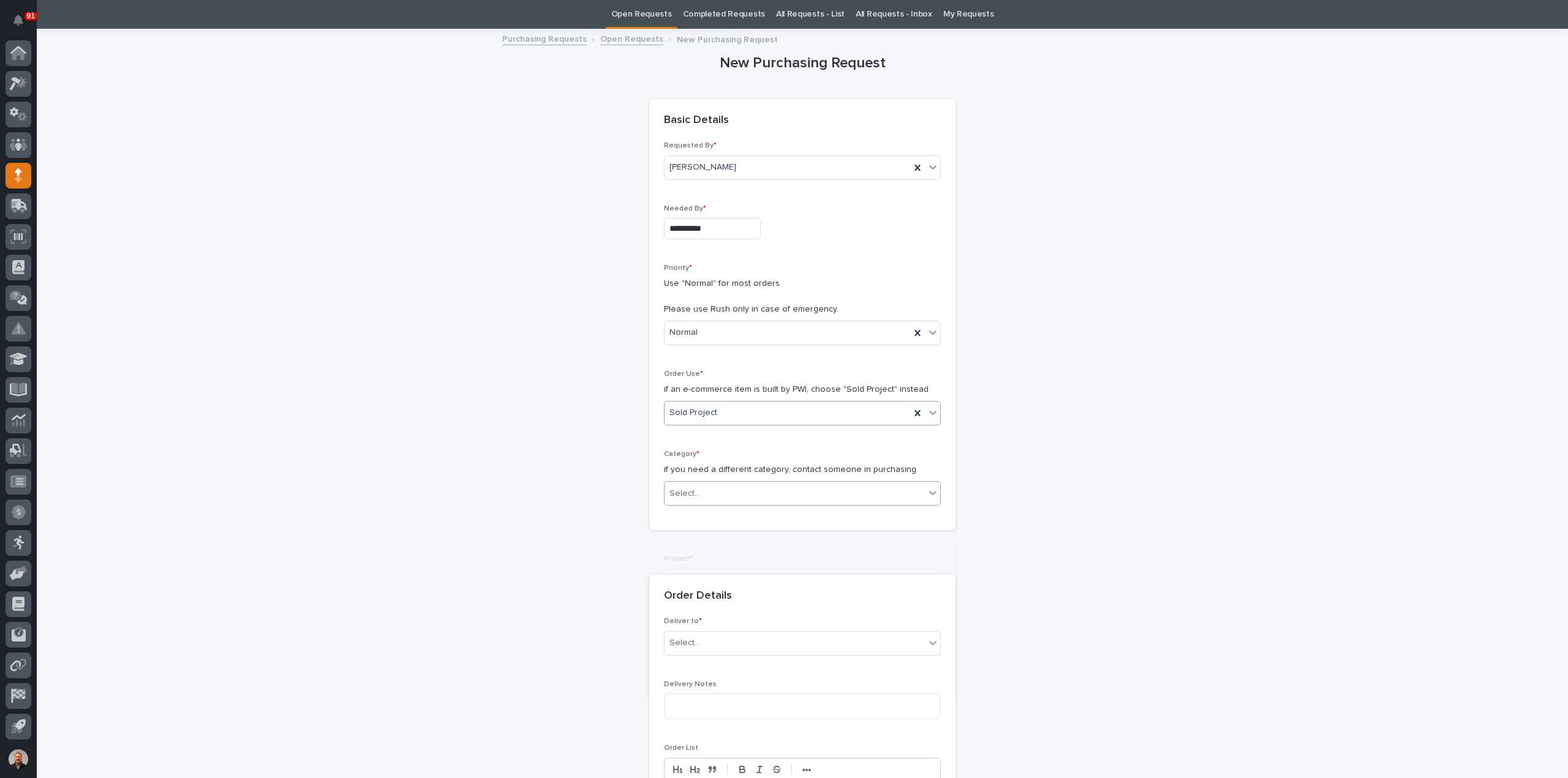
click at [694, 495] on div "Select..." at bounding box center [795, 493] width 261 height 20
click at [693, 618] on div "Parts & Hardware" at bounding box center [797, 621] width 276 height 21
click at [692, 581] on div "Select..." at bounding box center [685, 581] width 31 height 13
type input "*****"
click at [702, 600] on div "25852 - HRP Construction - HRP Construction" at bounding box center [797, 601] width 276 height 21
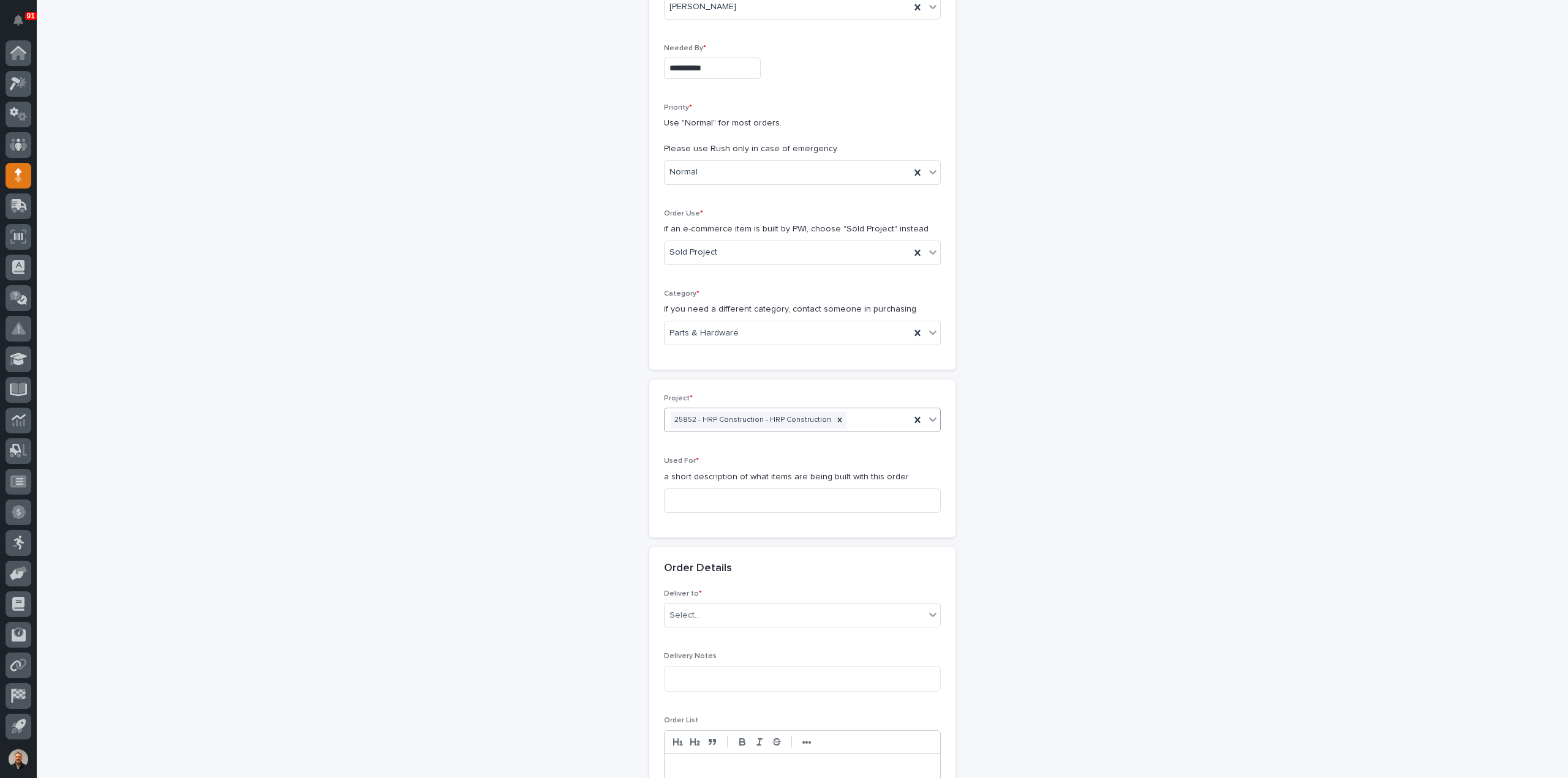
scroll to position [223, 0]
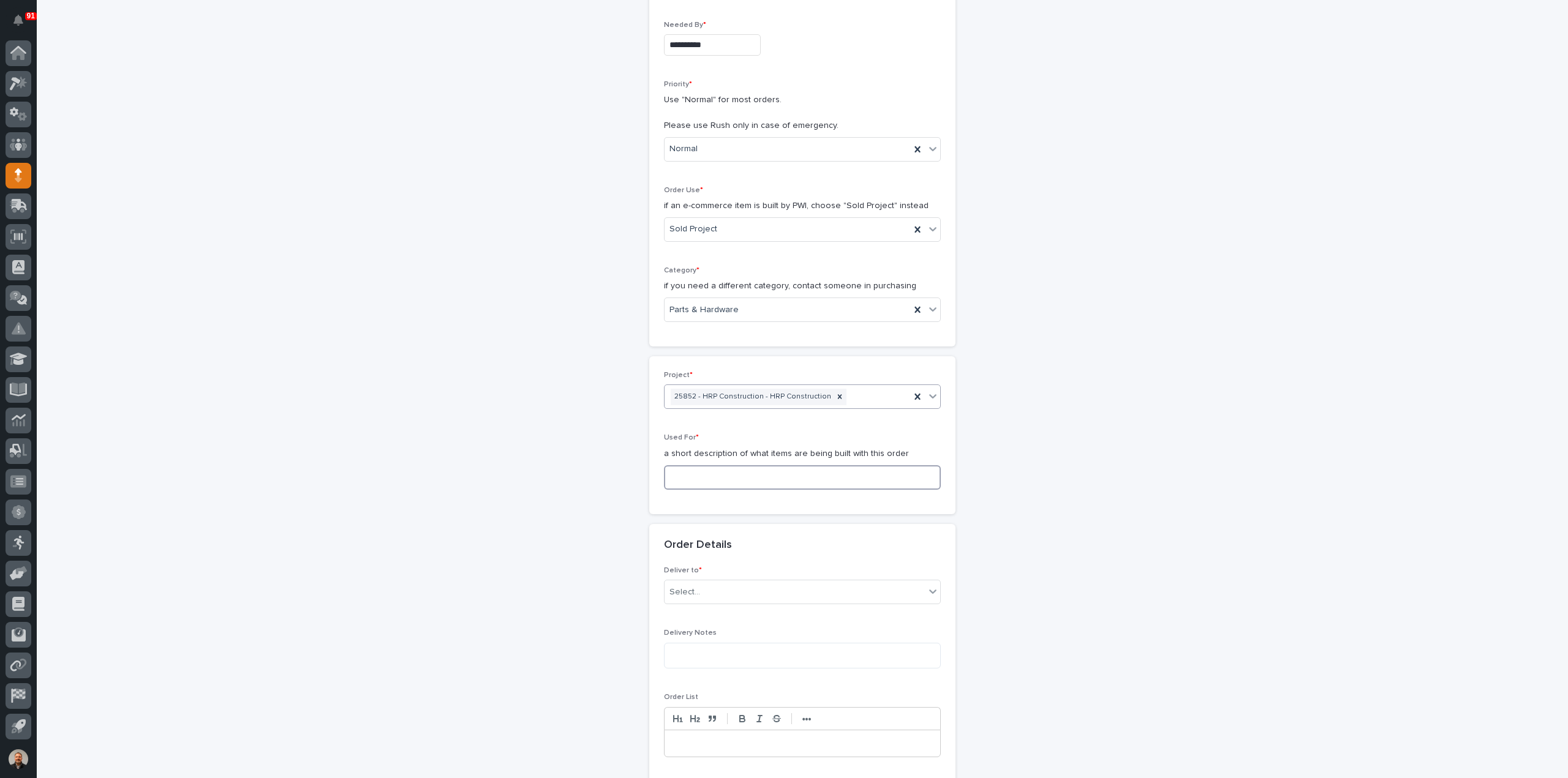
click at [696, 479] on input at bounding box center [802, 478] width 277 height 25
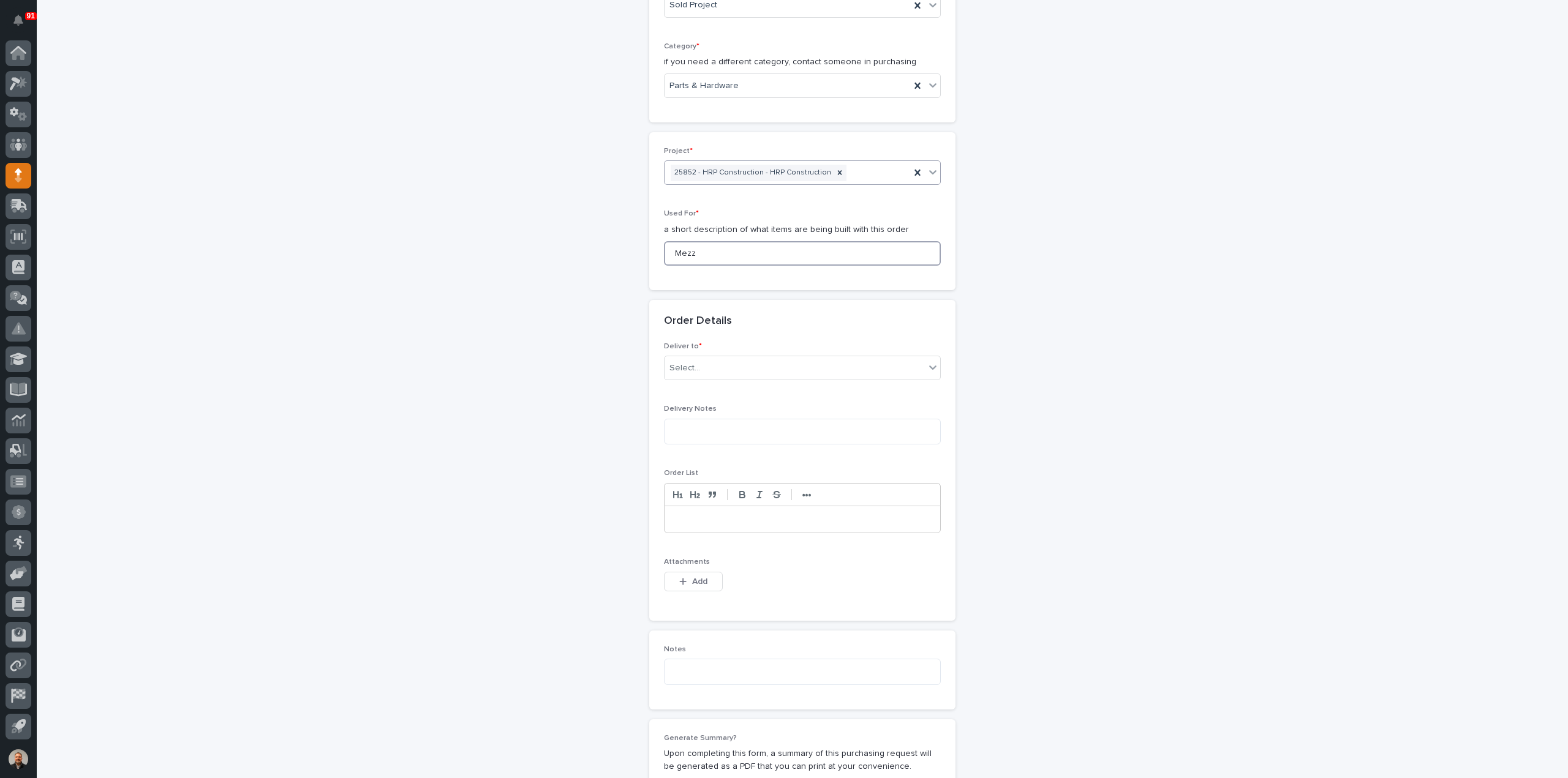
scroll to position [467, 0]
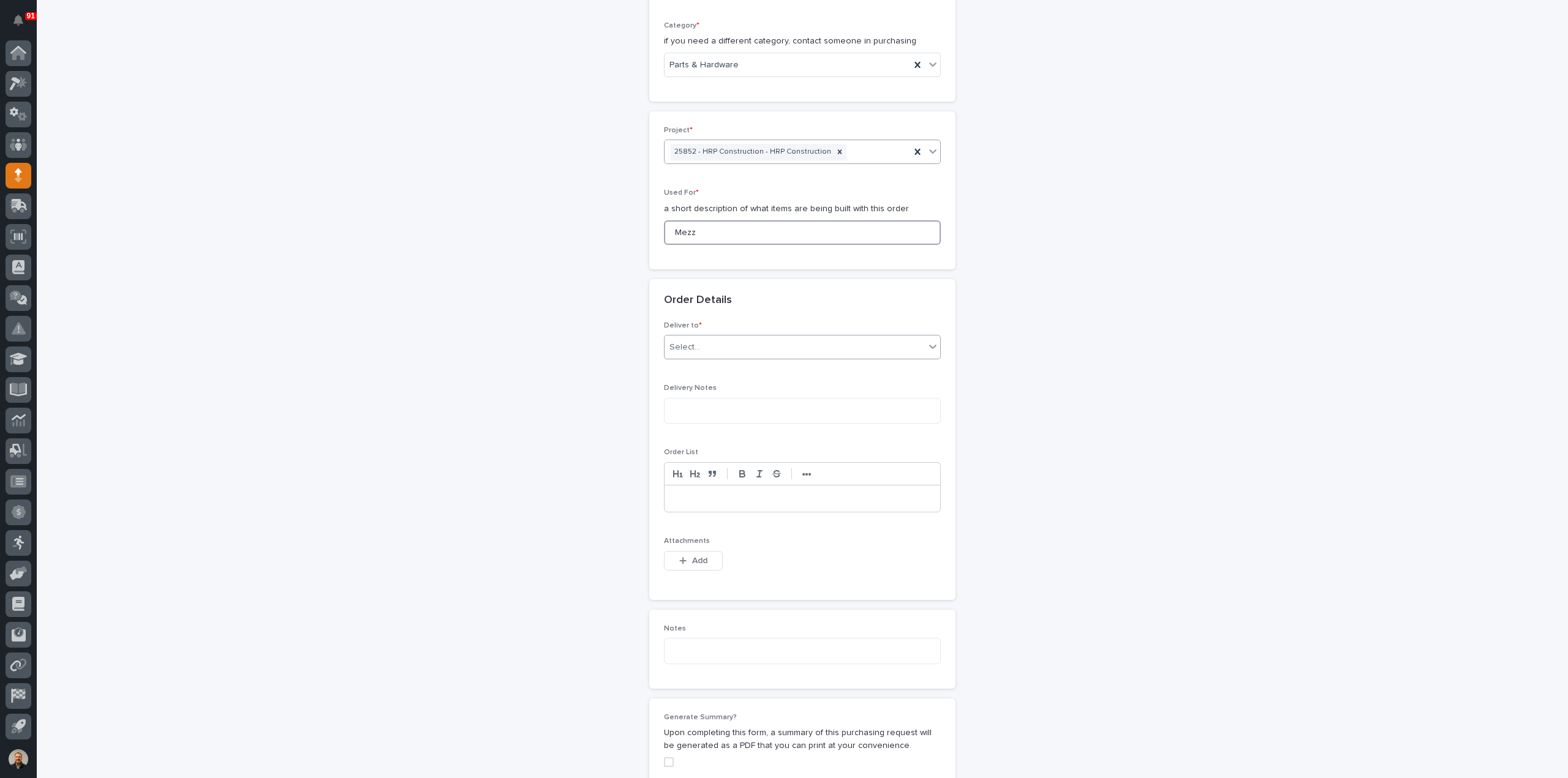
type input "Mezz"
click at [702, 344] on input "text" at bounding box center [702, 348] width 1 height 10
click at [709, 370] on div "PWI" at bounding box center [797, 368] width 276 height 21
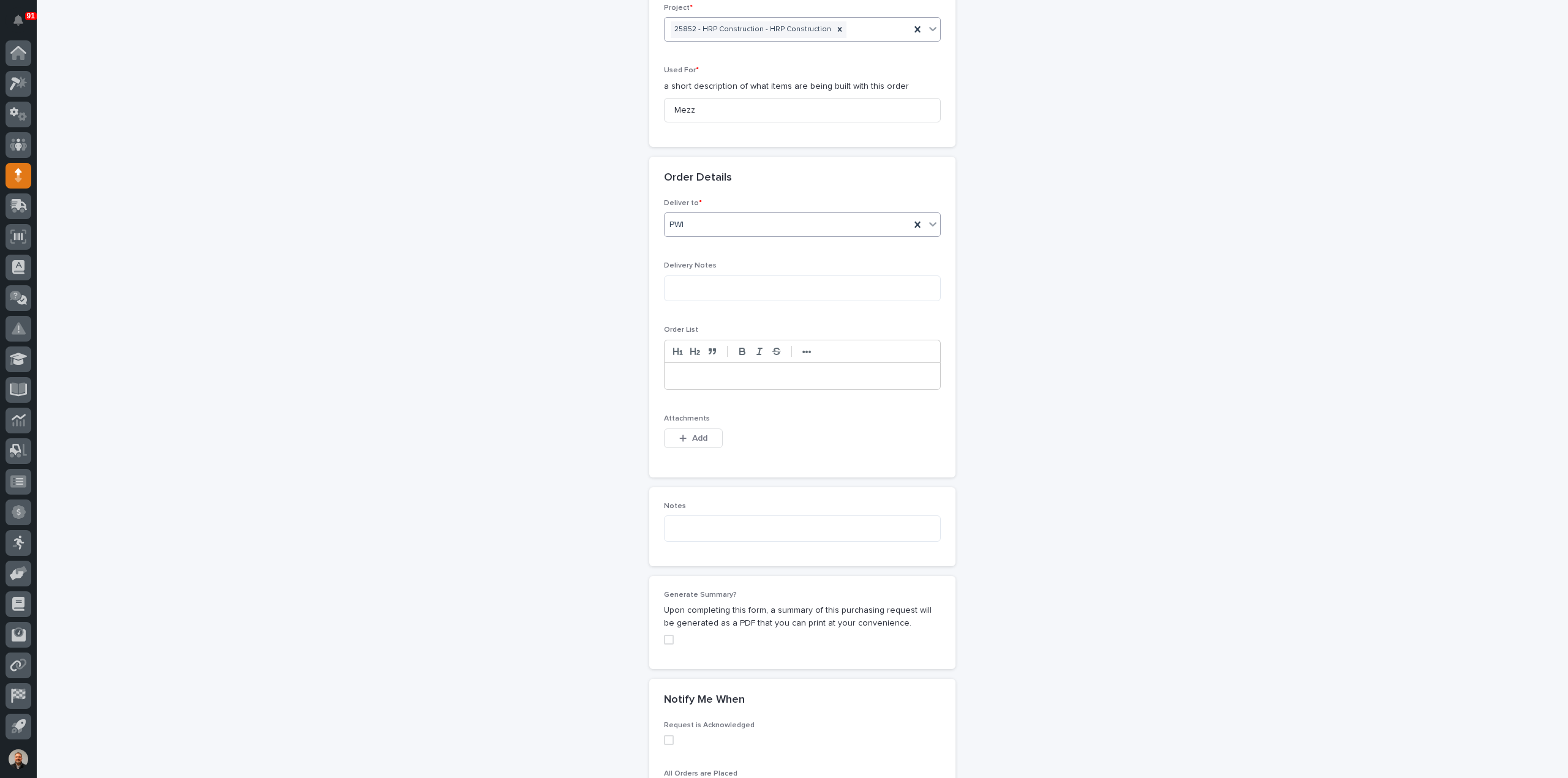
scroll to position [651, 0]
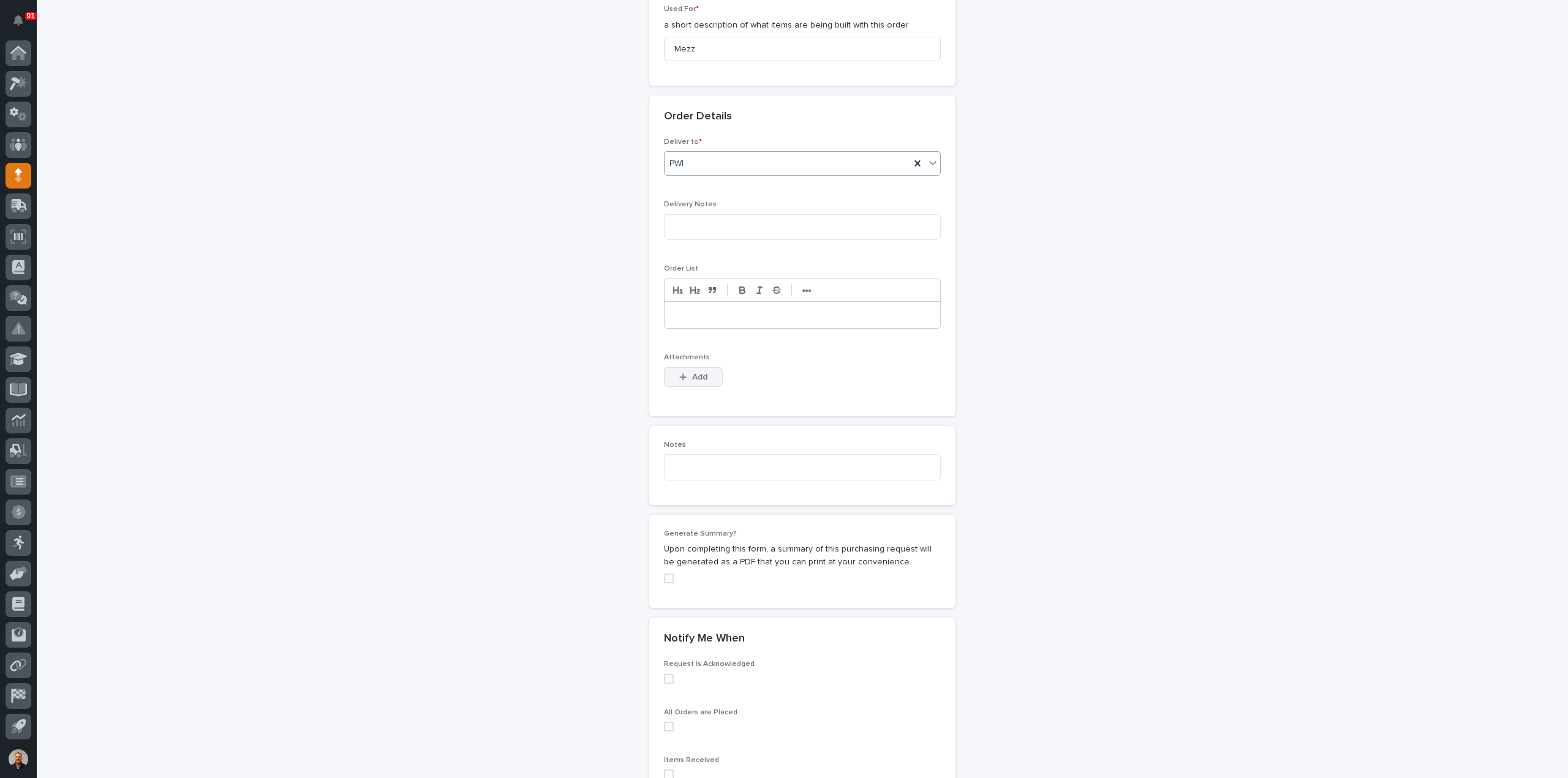
click at [692, 375] on span "Add" at bounding box center [700, 377] width 16 height 11
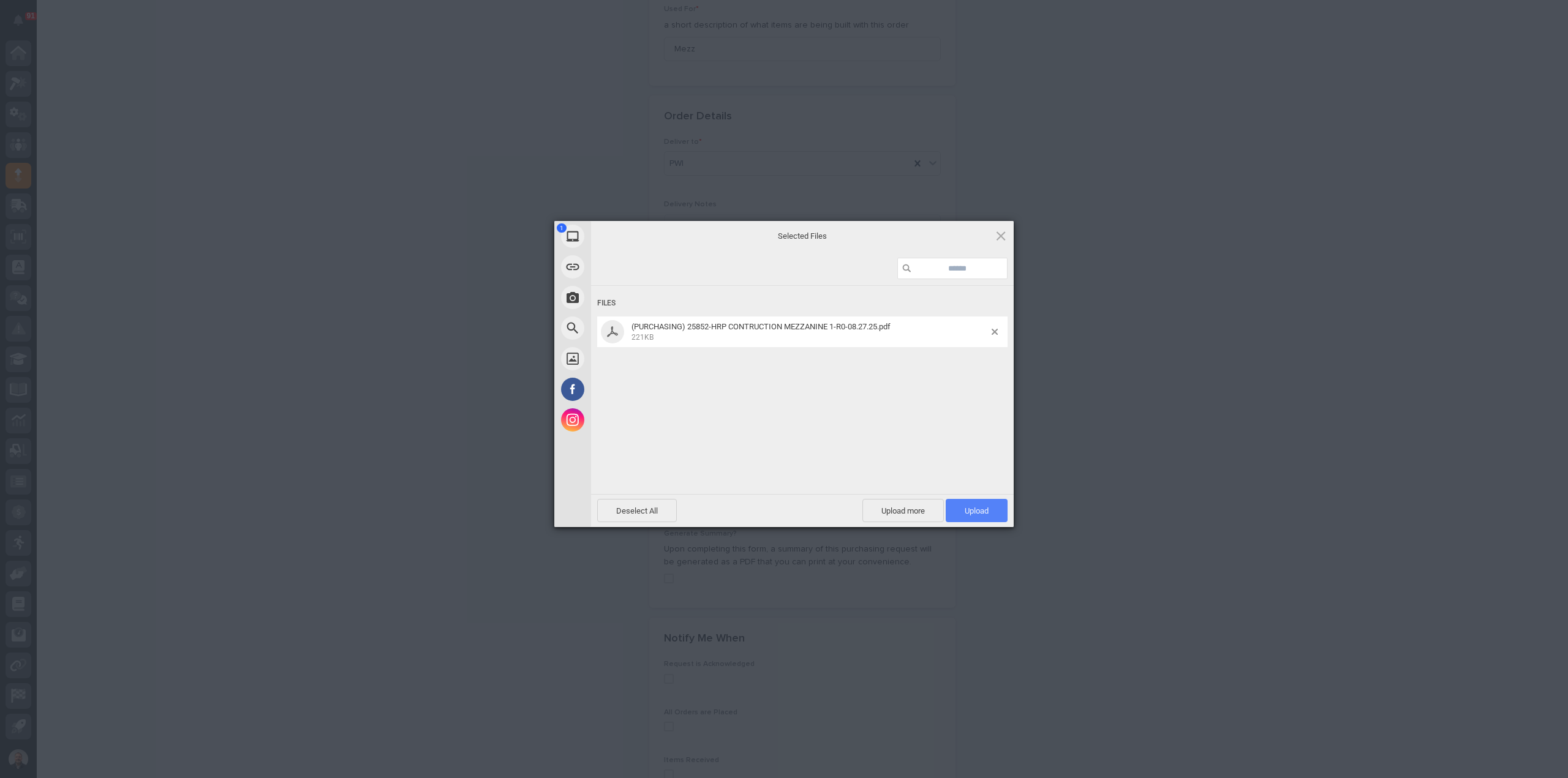
click at [984, 510] on span "Upload 1" at bounding box center [976, 511] width 24 height 9
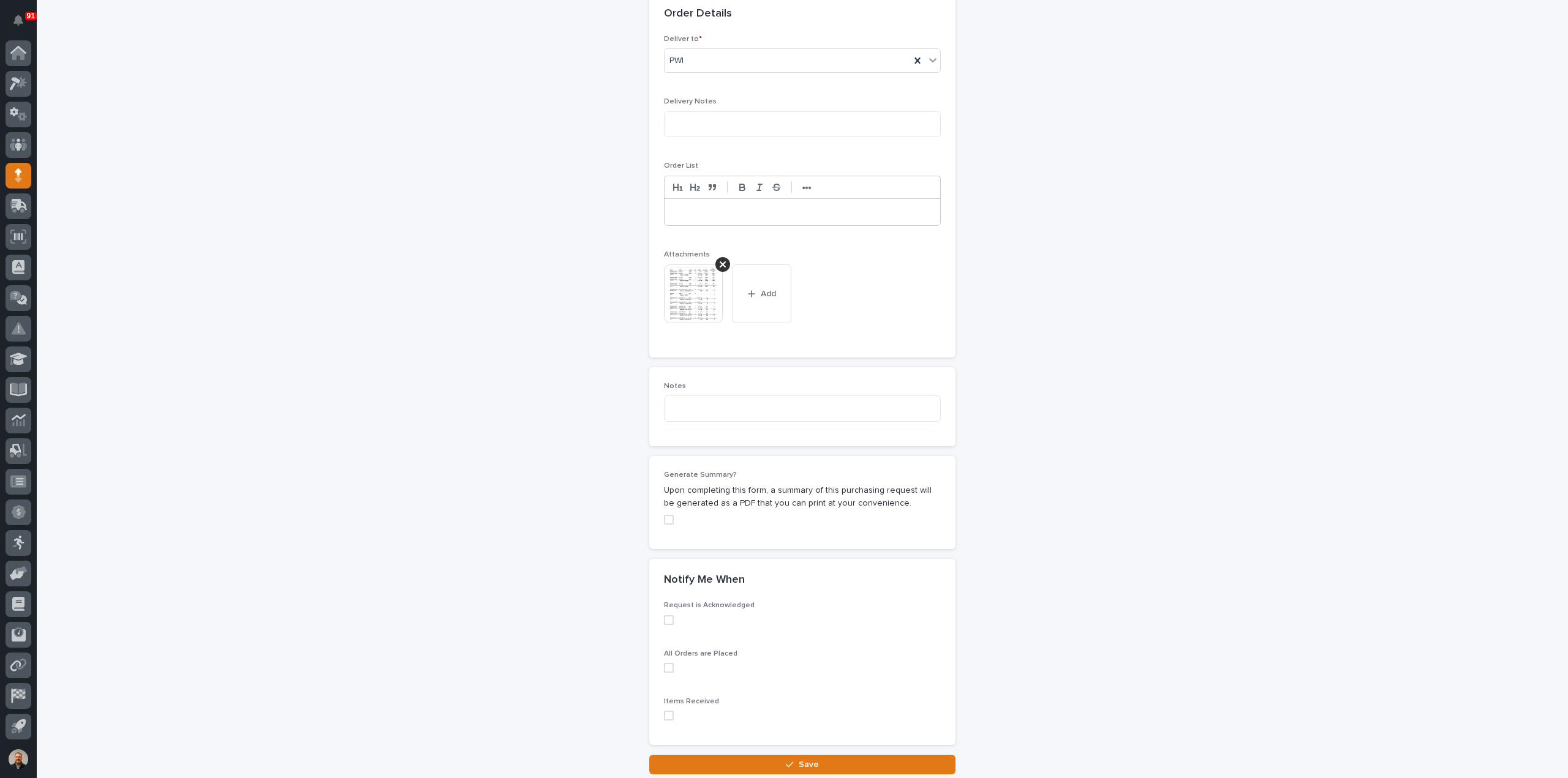
scroll to position [842, 0]
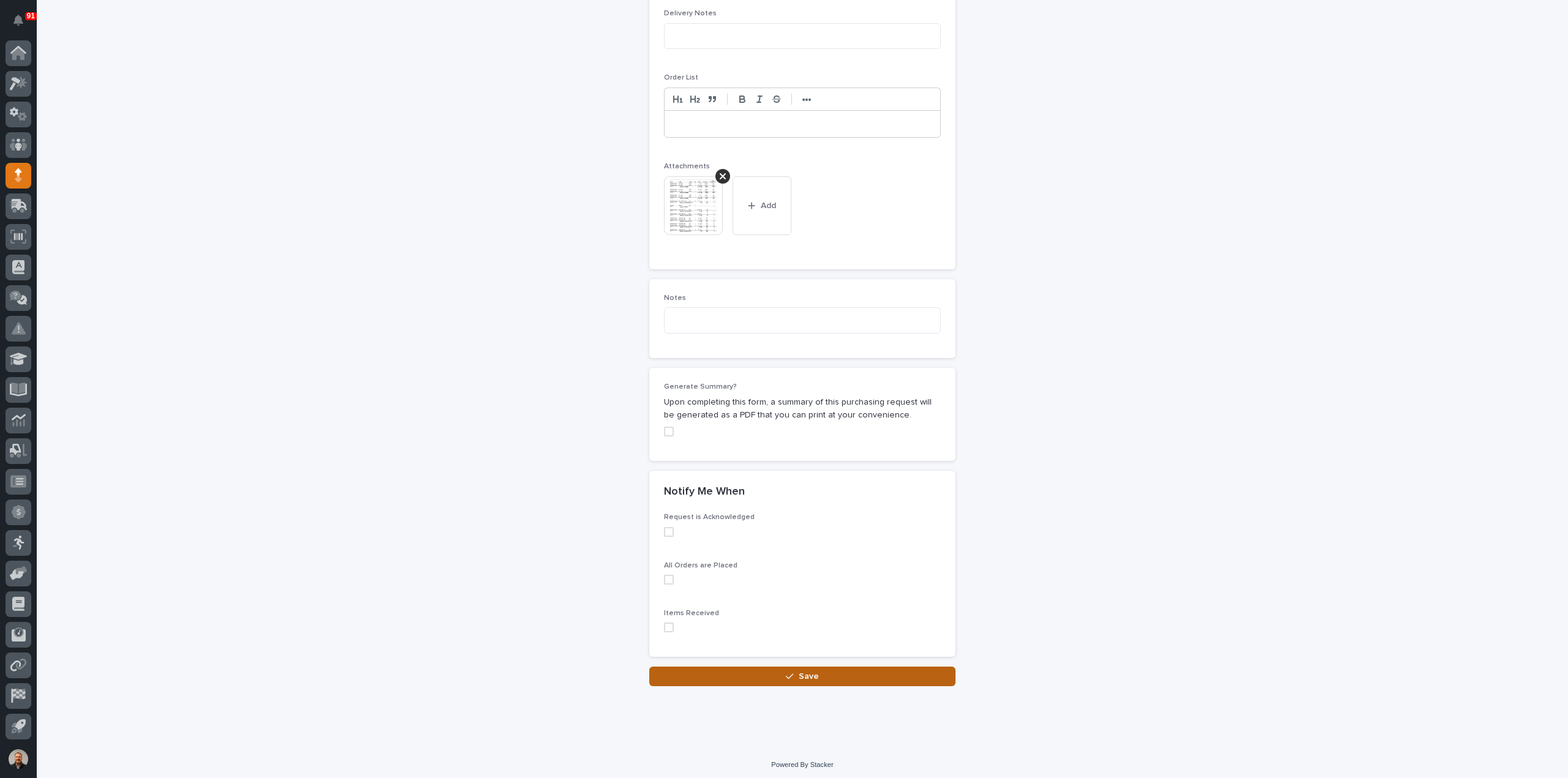
click at [810, 673] on span "Save" at bounding box center [808, 676] width 20 height 11
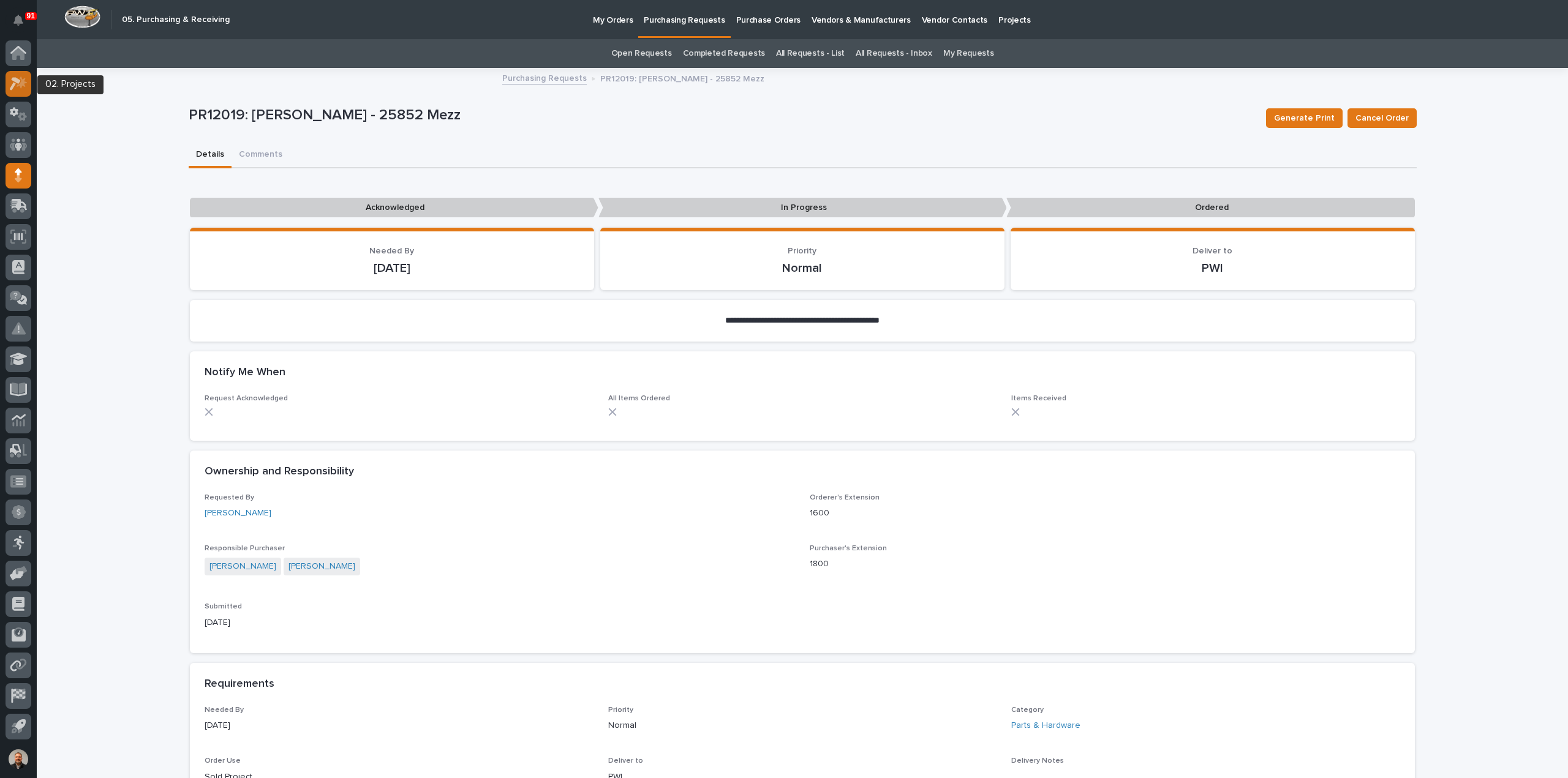
click at [21, 83] on icon at bounding box center [21, 82] width 10 height 12
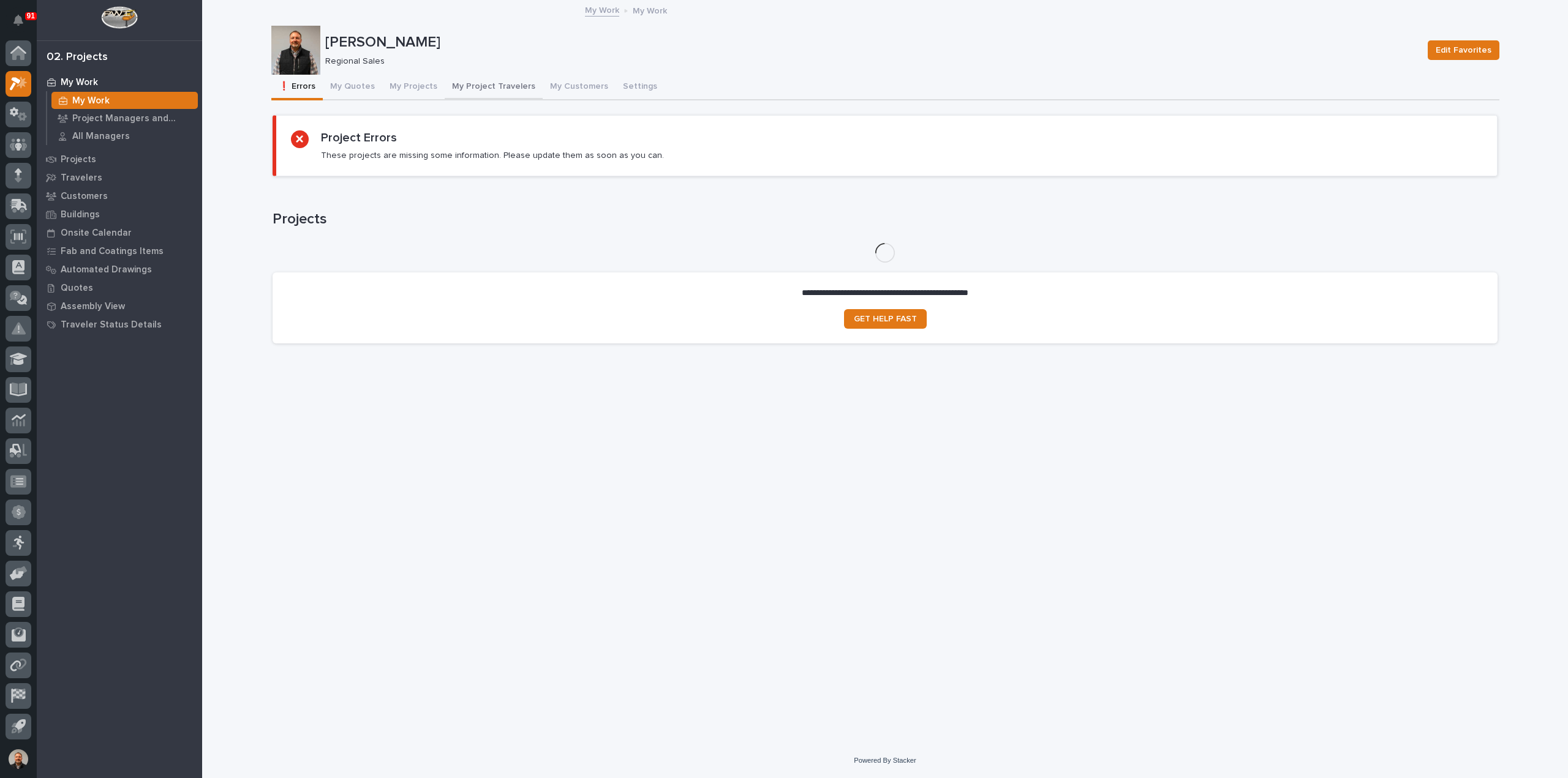
click at [508, 85] on button "My Project Travelers" at bounding box center [494, 87] width 98 height 25
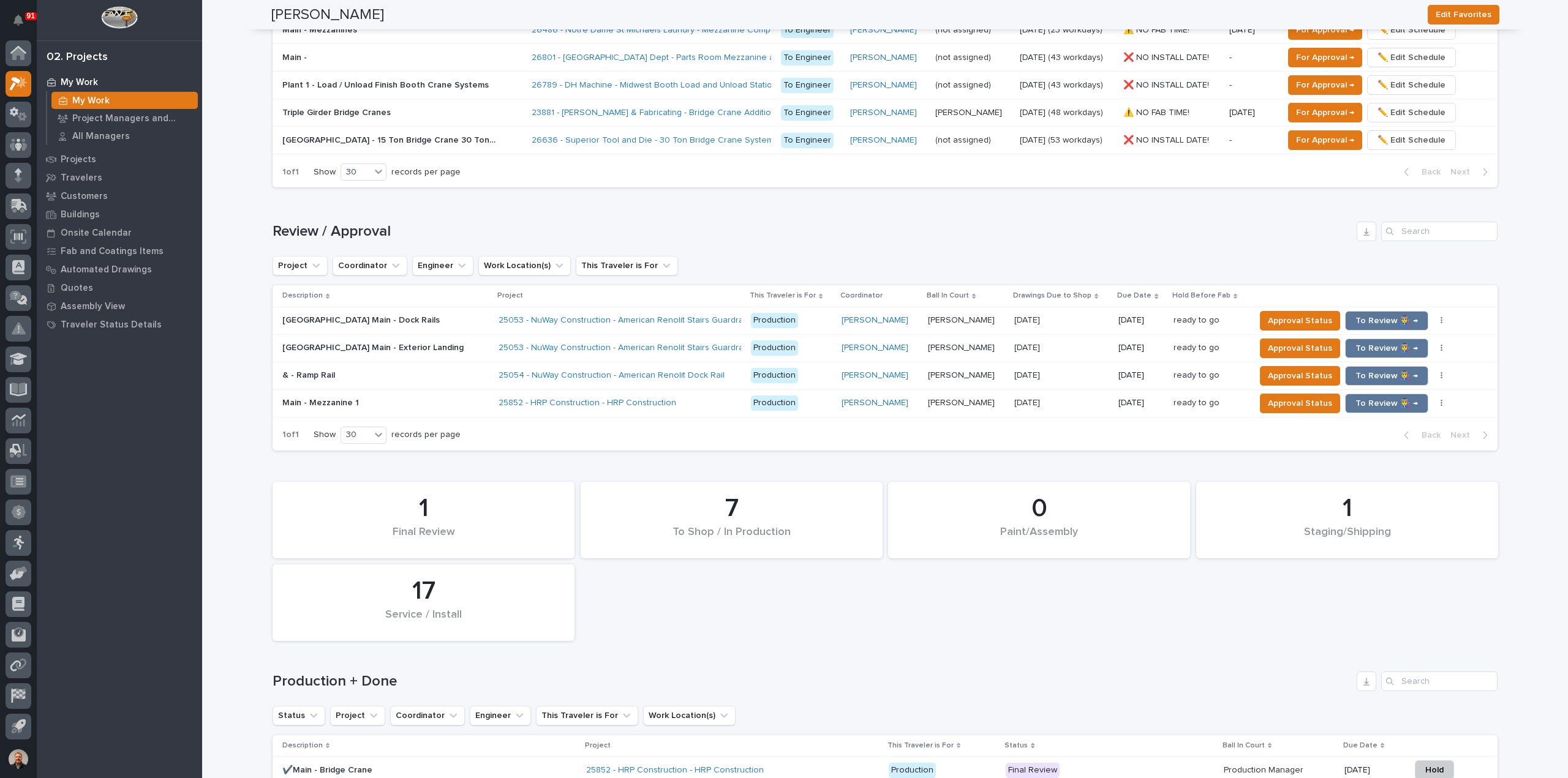
scroll to position [979, 0]
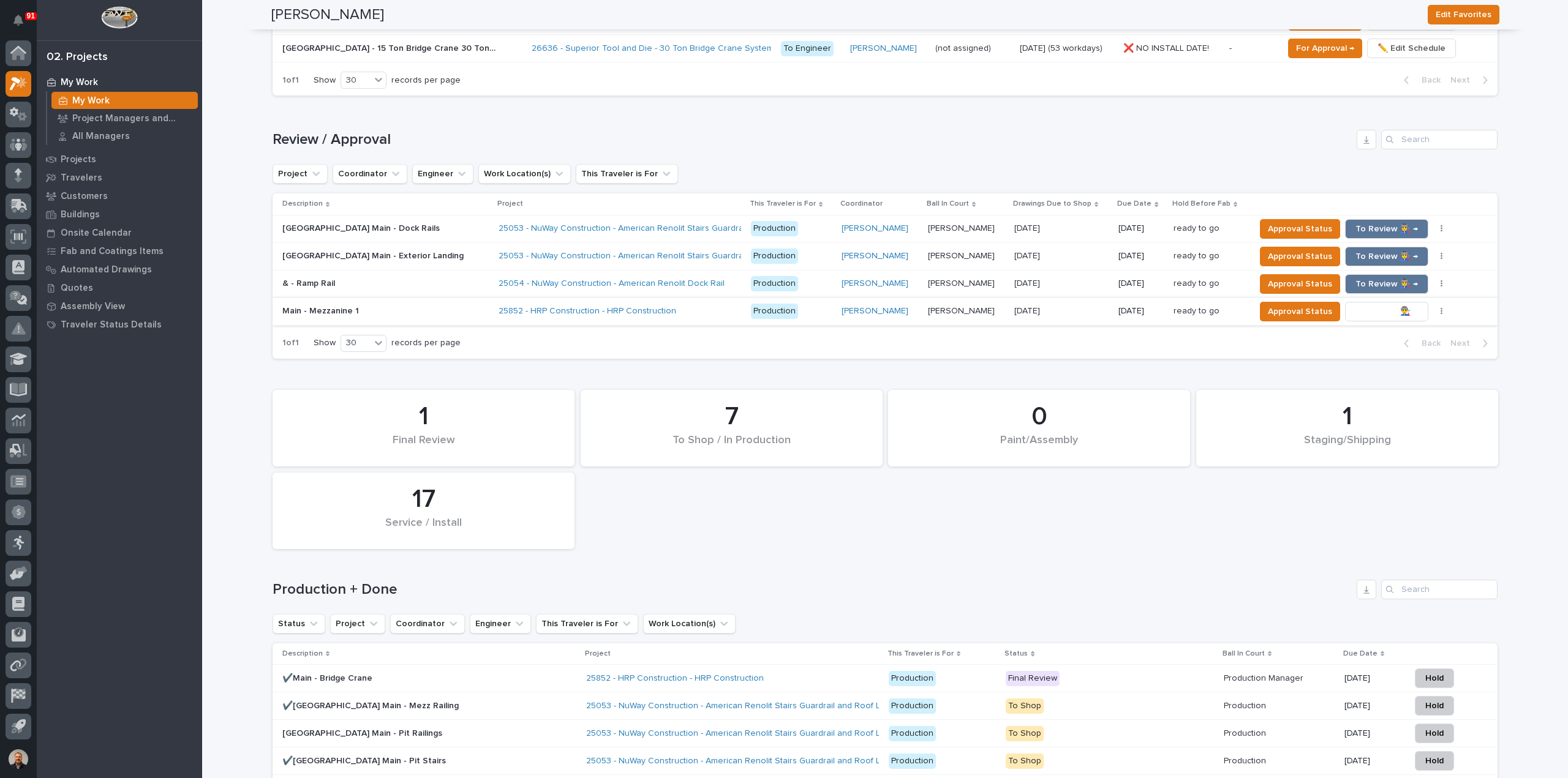
click at [1373, 311] on span "To Review 👨‍🏭 →" at bounding box center [1387, 311] width 63 height 15
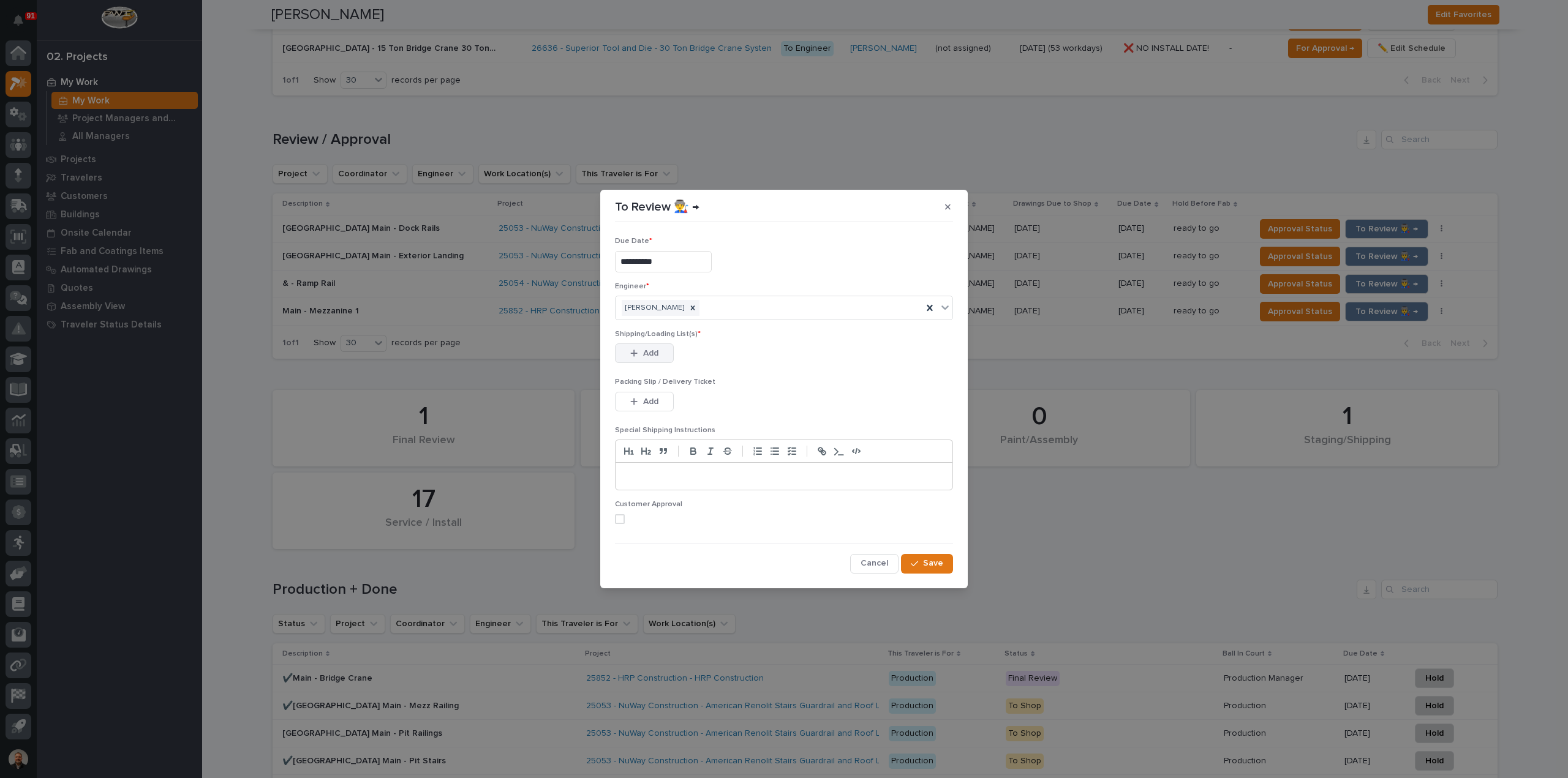
click at [647, 354] on span "Add" at bounding box center [651, 353] width 16 height 11
